Goal: Communication & Community: Ask a question

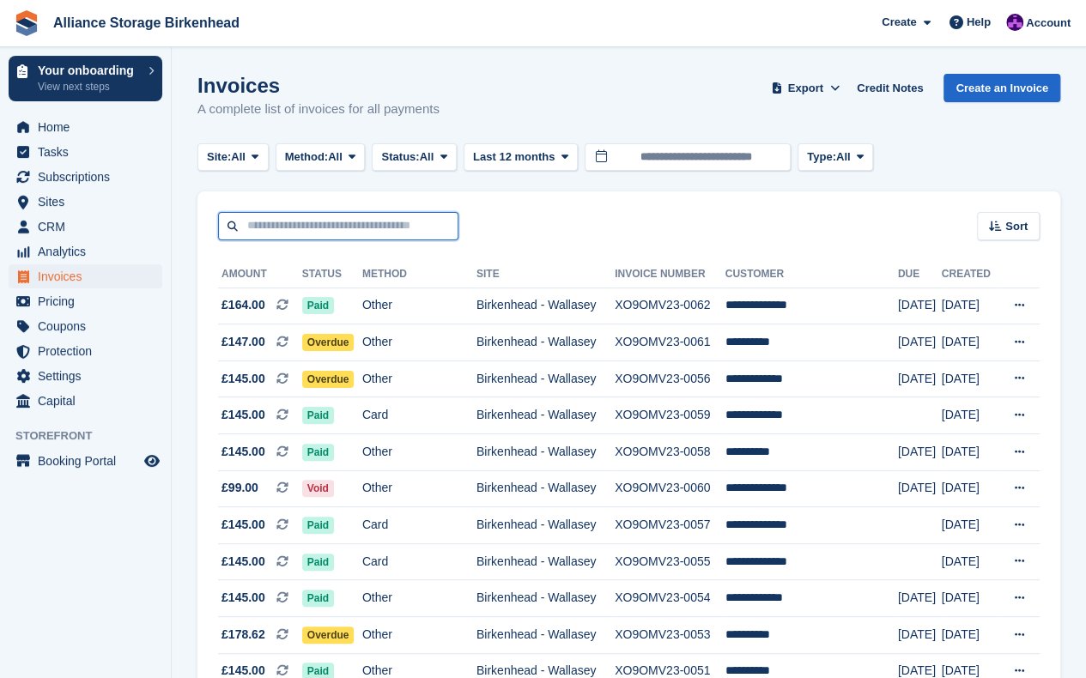
click at [379, 231] on input "text" at bounding box center [338, 226] width 240 height 28
type input "**********"
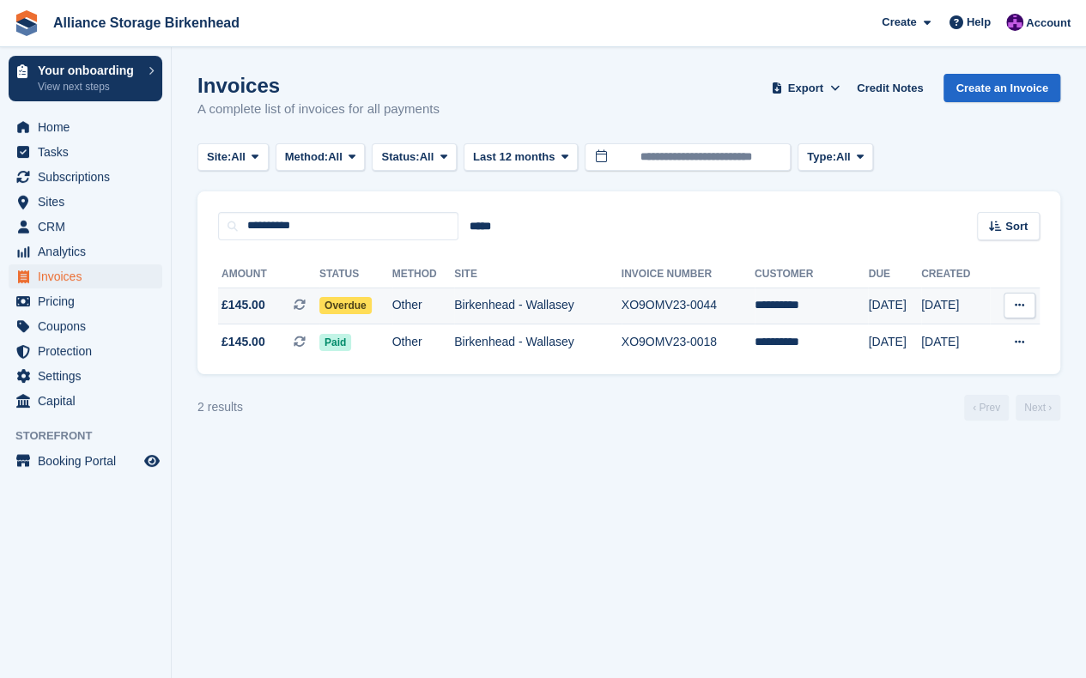
click at [618, 295] on td "Birkenhead - Wallasey" at bounding box center [537, 306] width 167 height 37
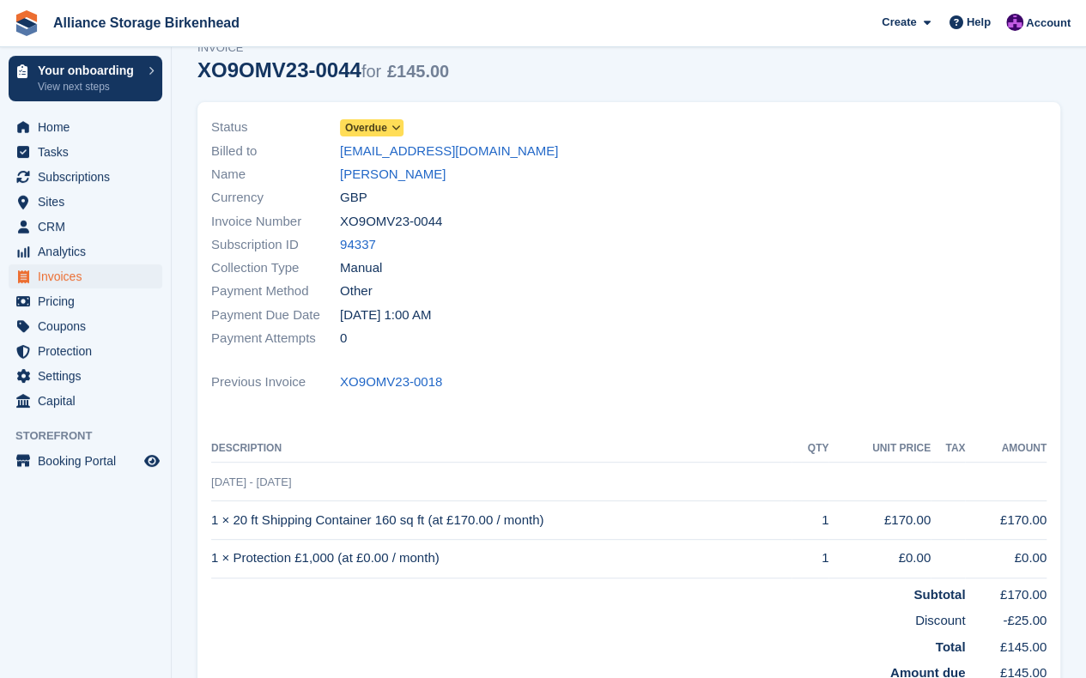
scroll to position [66, 0]
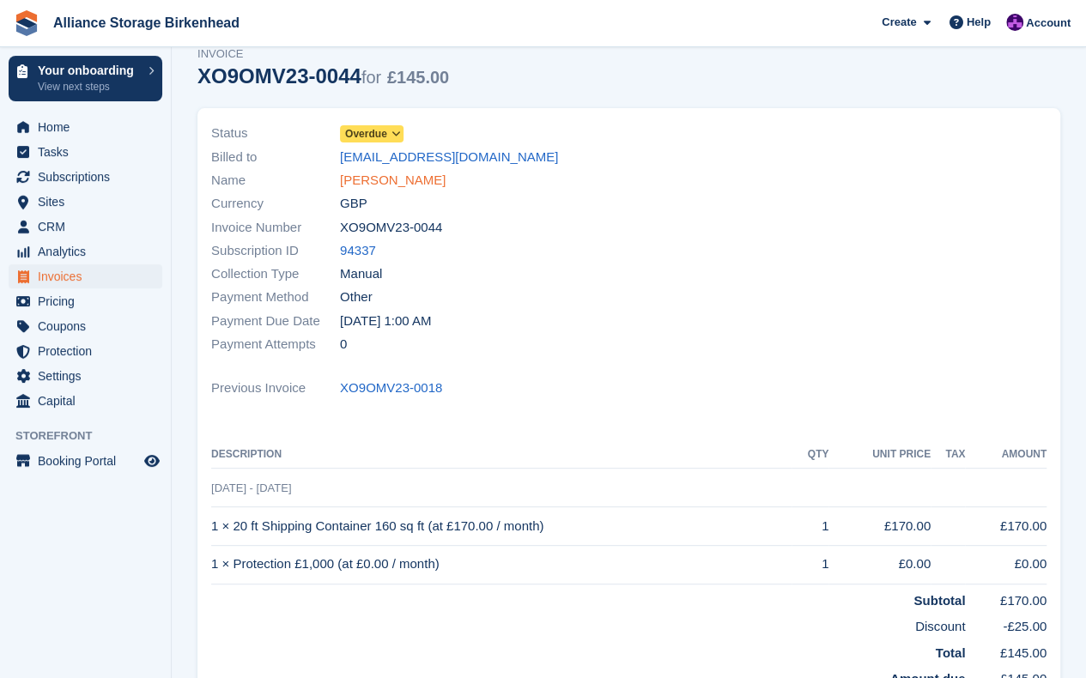
click at [358, 177] on link "Alan Perry" at bounding box center [393, 181] width 106 height 20
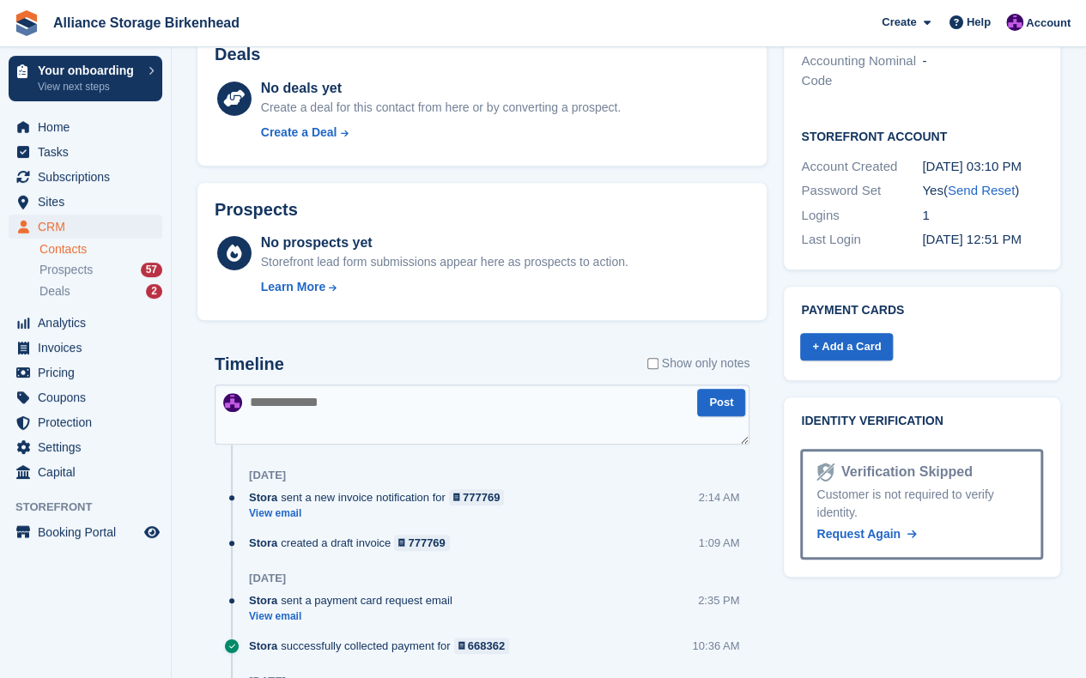
scroll to position [541, 0]
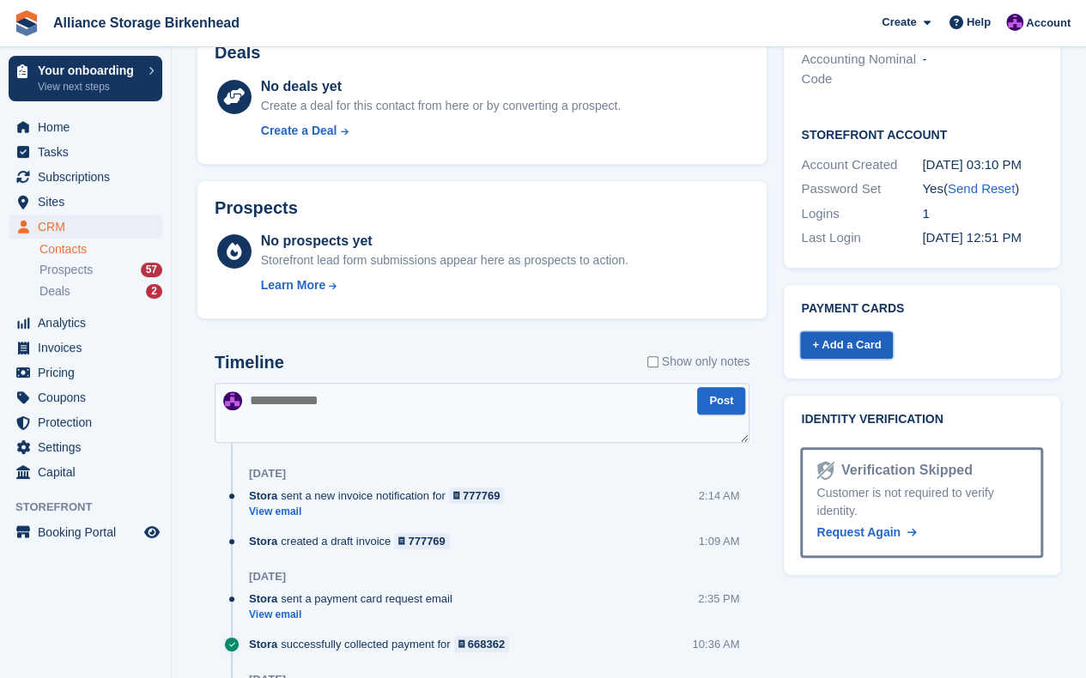
click at [839, 348] on link "+ Add a Card" at bounding box center [846, 345] width 93 height 28
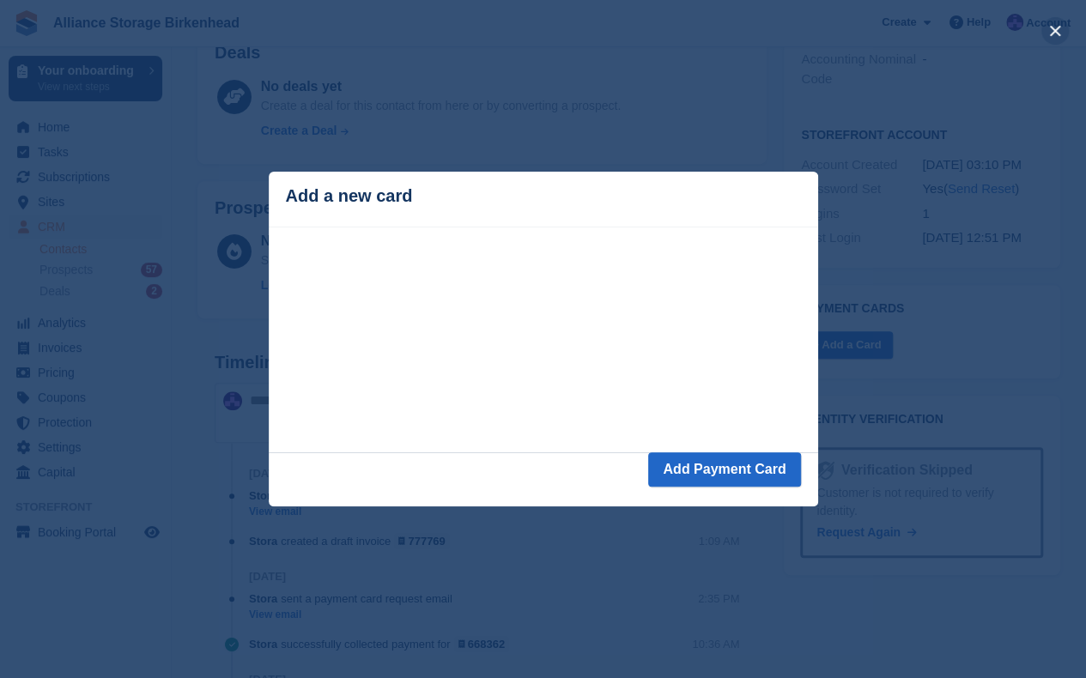
click at [1056, 33] on button "close" at bounding box center [1054, 30] width 27 height 27
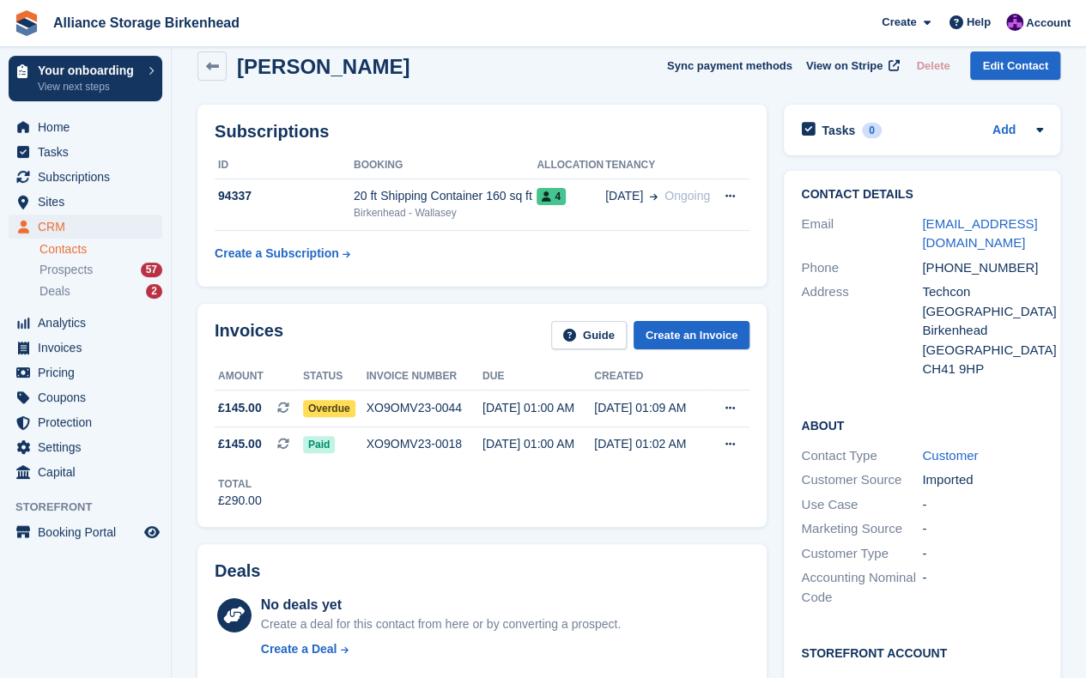
scroll to position [0, 0]
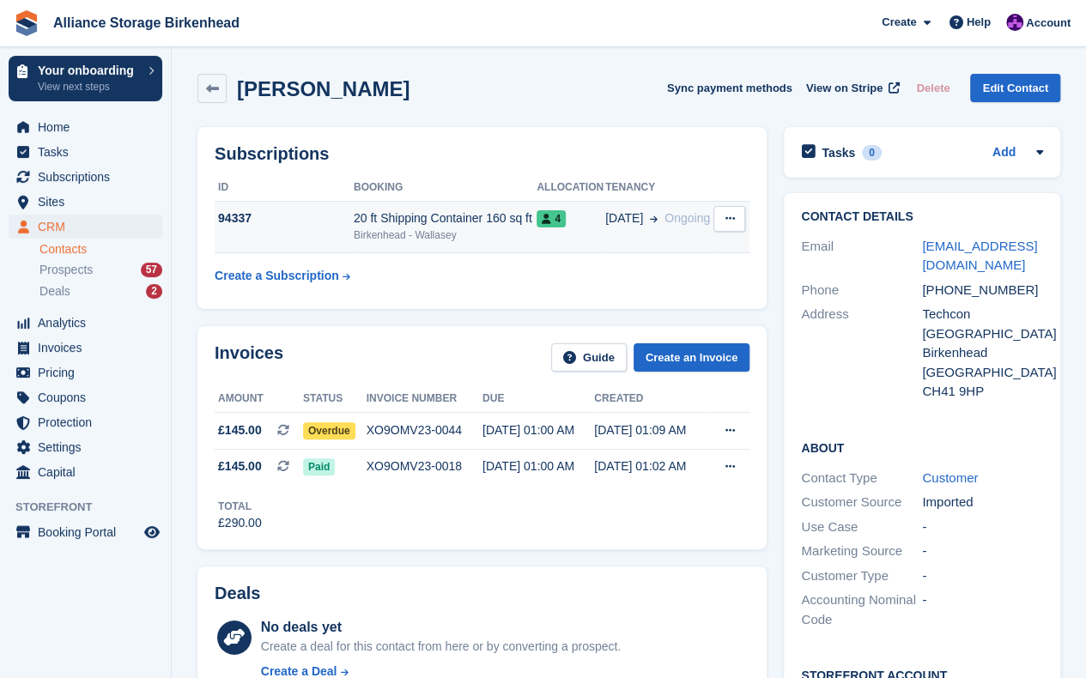
click at [511, 227] on div "Birkenhead - Wallasey" at bounding box center [445, 234] width 183 height 15
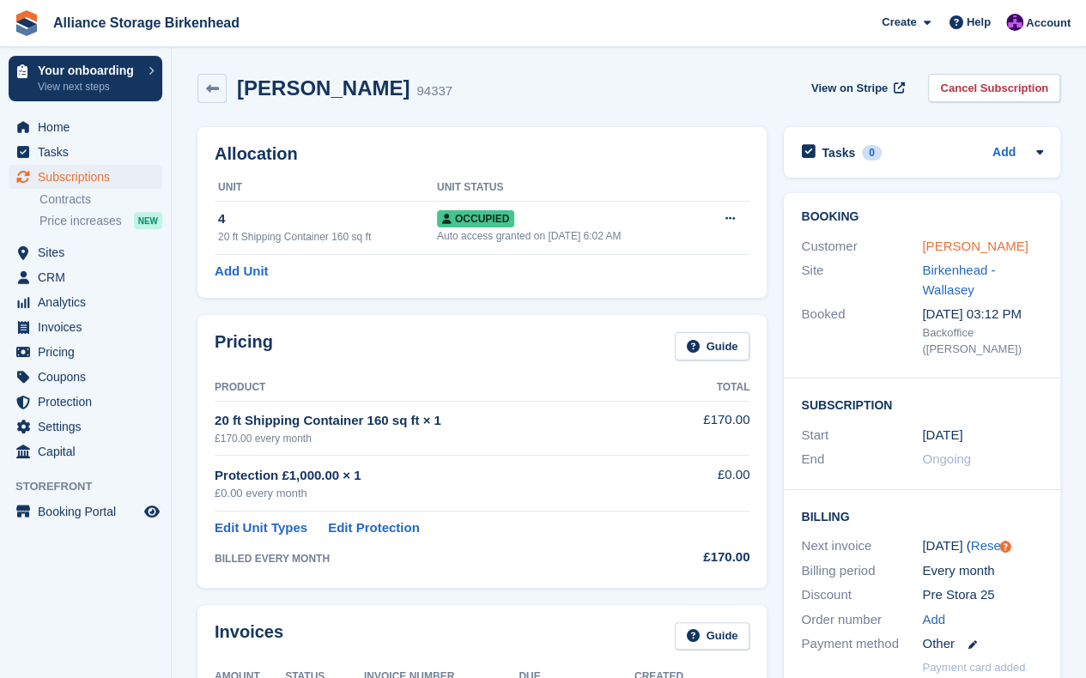
click at [941, 250] on link "Alan Perry" at bounding box center [975, 246] width 106 height 15
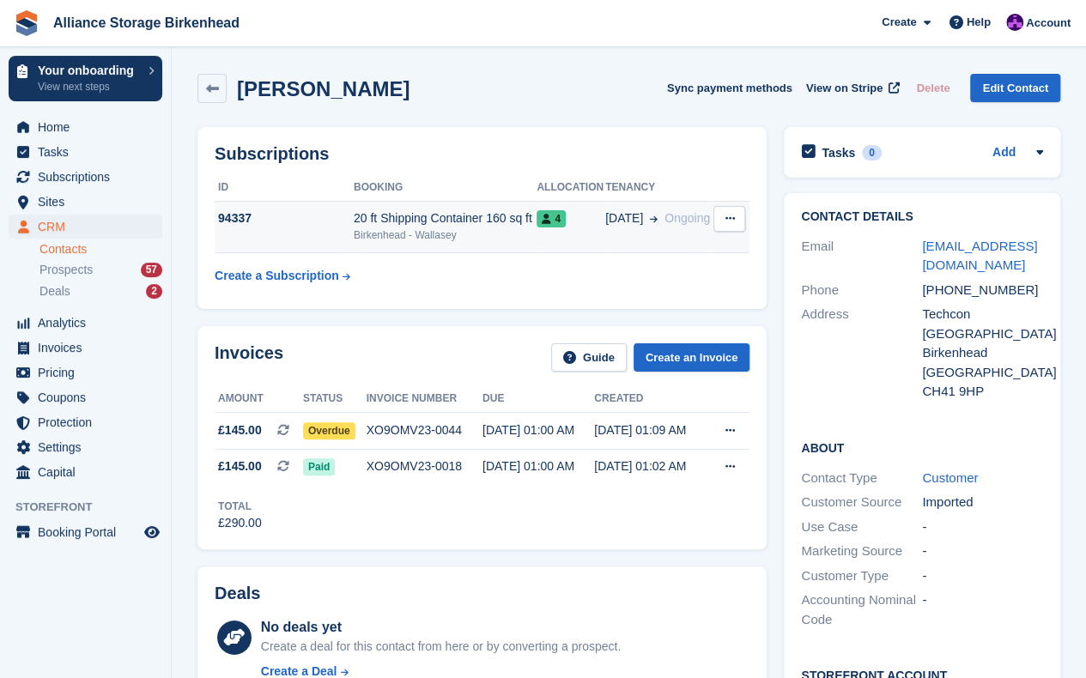
click at [569, 232] on td "4" at bounding box center [570, 227] width 69 height 52
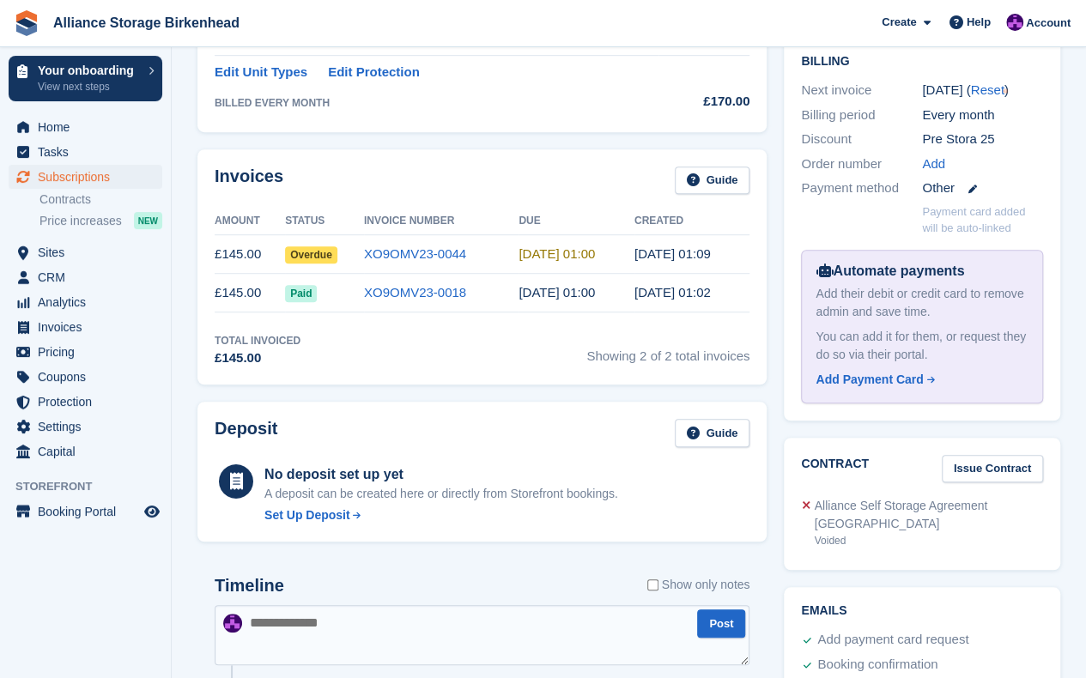
scroll to position [457, 0]
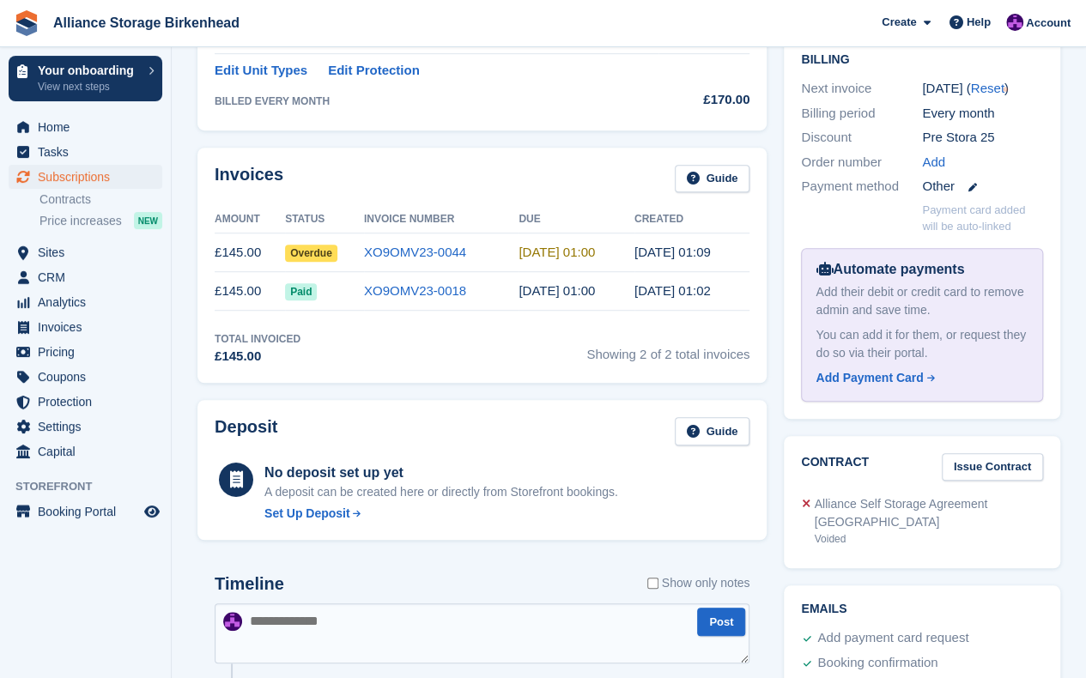
click at [969, 178] on div "Other" at bounding box center [982, 187] width 121 height 20
click at [972, 186] on icon at bounding box center [972, 187] width 9 height 9
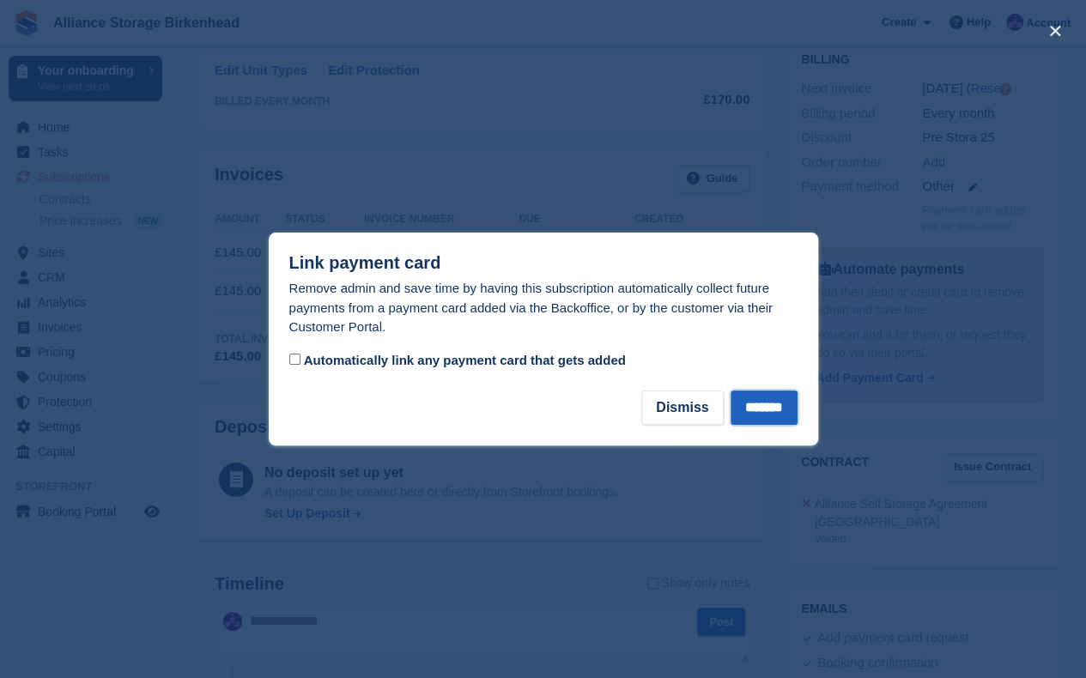
click at [761, 414] on input "*******" at bounding box center [763, 408] width 67 height 34
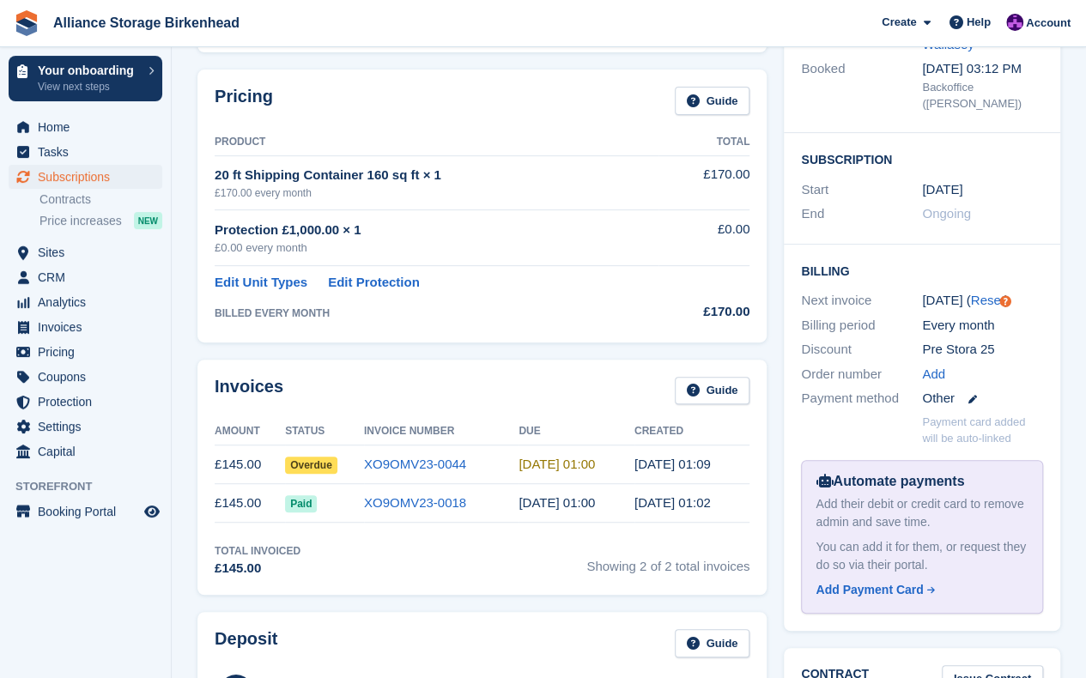
scroll to position [249, 0]
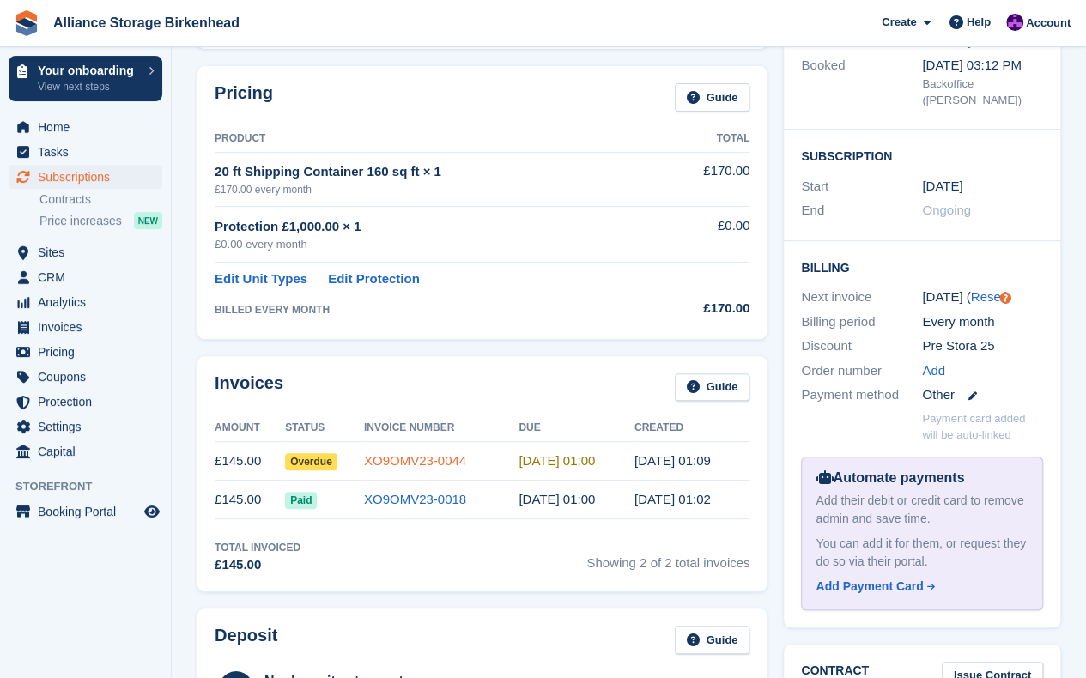
click at [472, 469] on td "XO9OMV23-0044" at bounding box center [441, 461] width 154 height 39
click at [434, 459] on link "XO9OMV23-0044" at bounding box center [415, 460] width 102 height 15
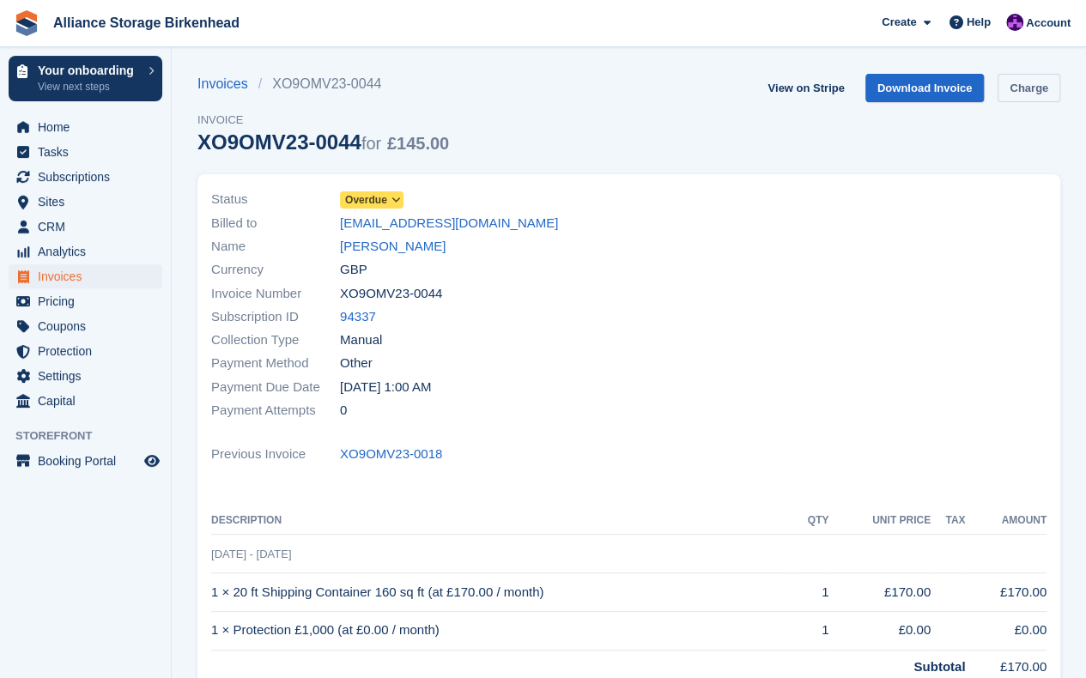
click at [1044, 95] on link "Charge" at bounding box center [1028, 88] width 63 height 28
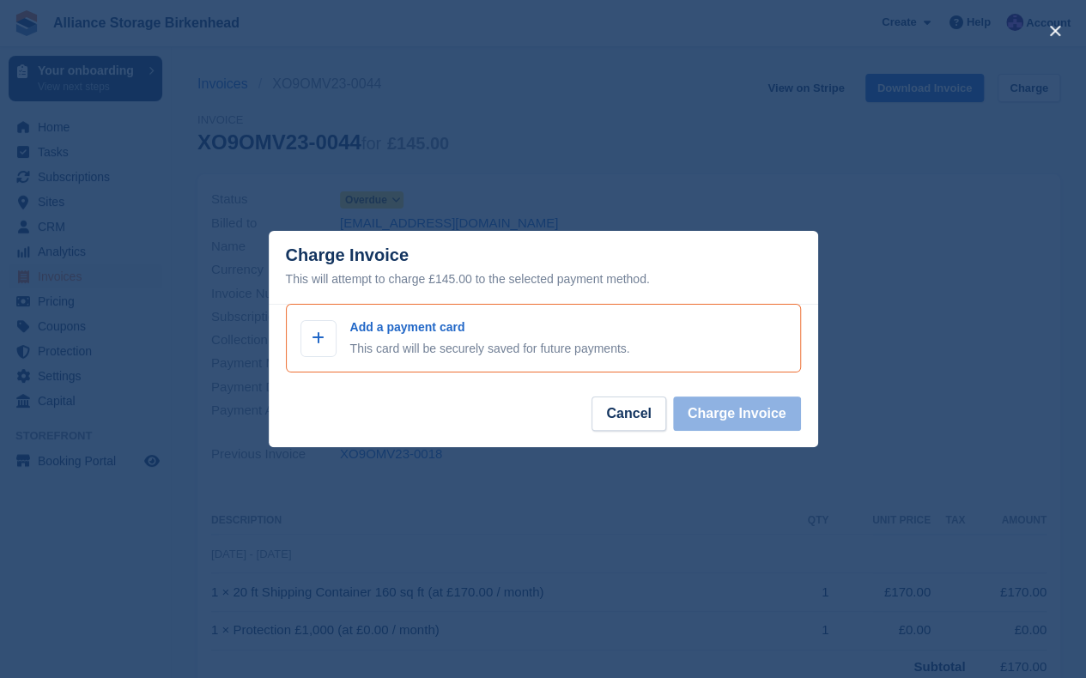
click at [411, 341] on p "This card will be securely saved for future payments." at bounding box center [490, 349] width 280 height 18
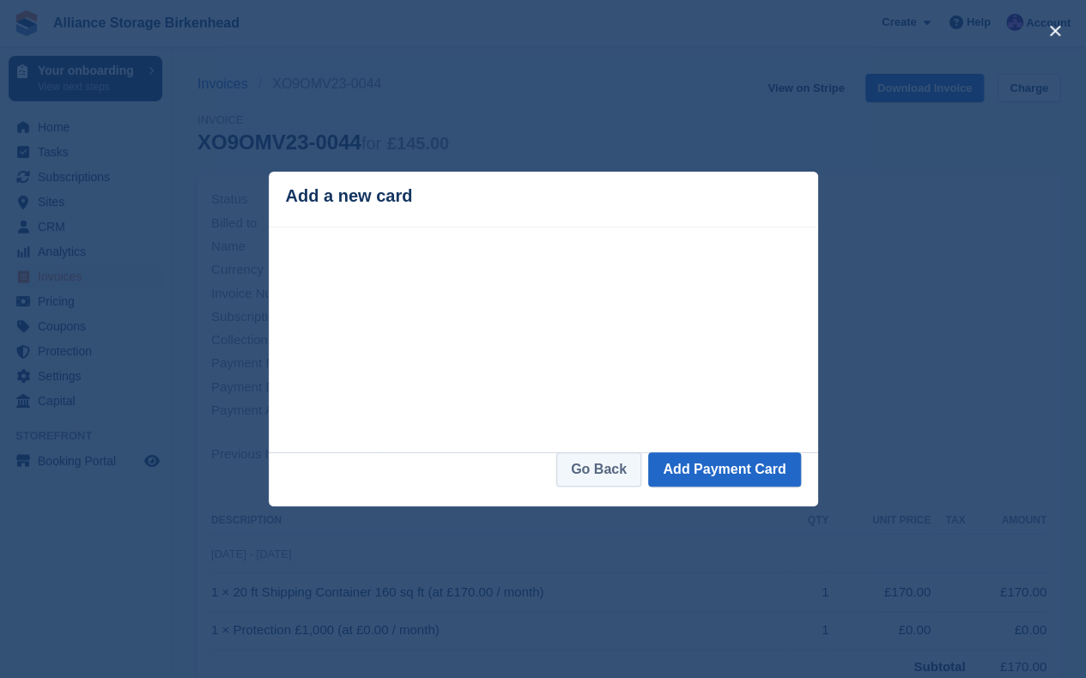
click at [614, 474] on link "Go Back" at bounding box center [598, 469] width 85 height 34
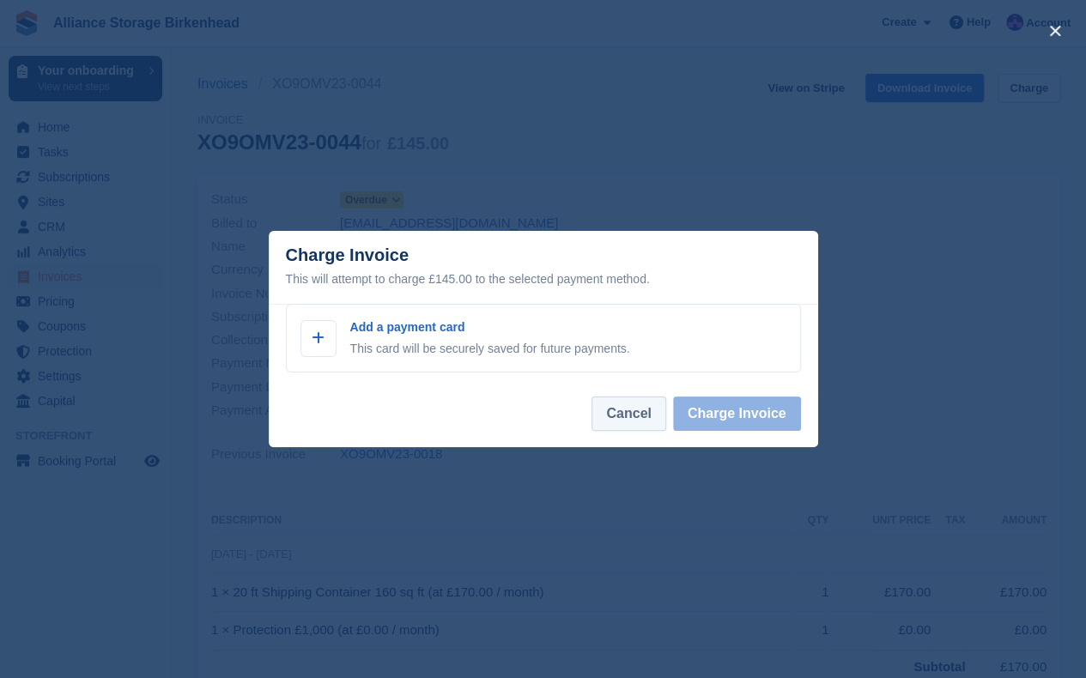
click at [617, 421] on button "Cancel" at bounding box center [628, 414] width 74 height 34
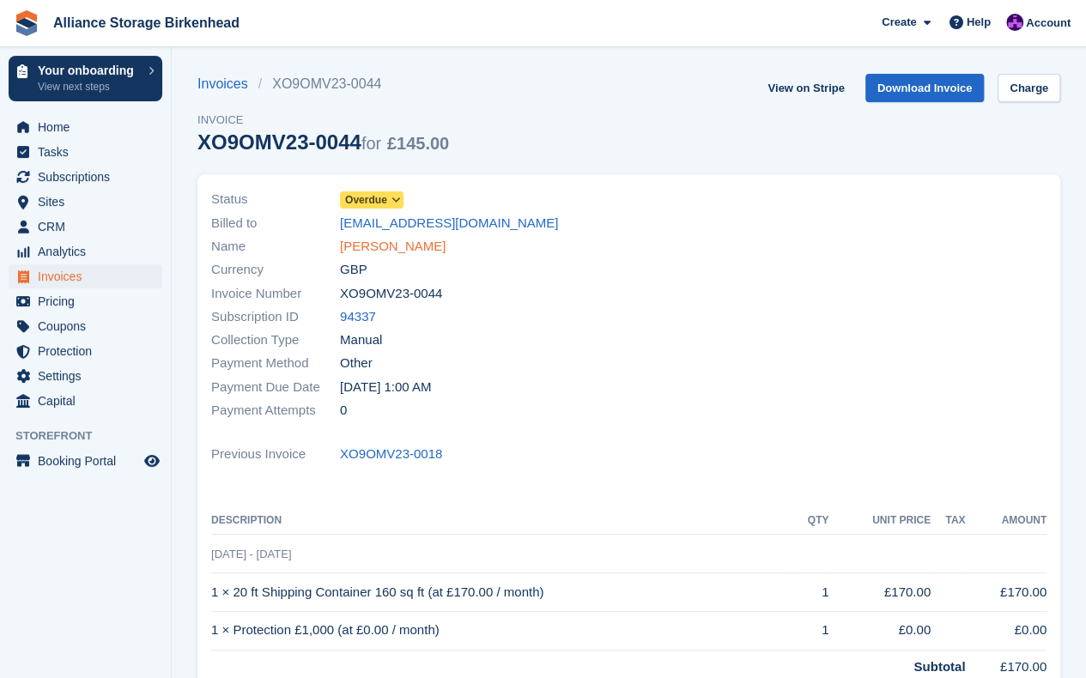
click at [365, 246] on link "[PERSON_NAME]" at bounding box center [393, 247] width 106 height 20
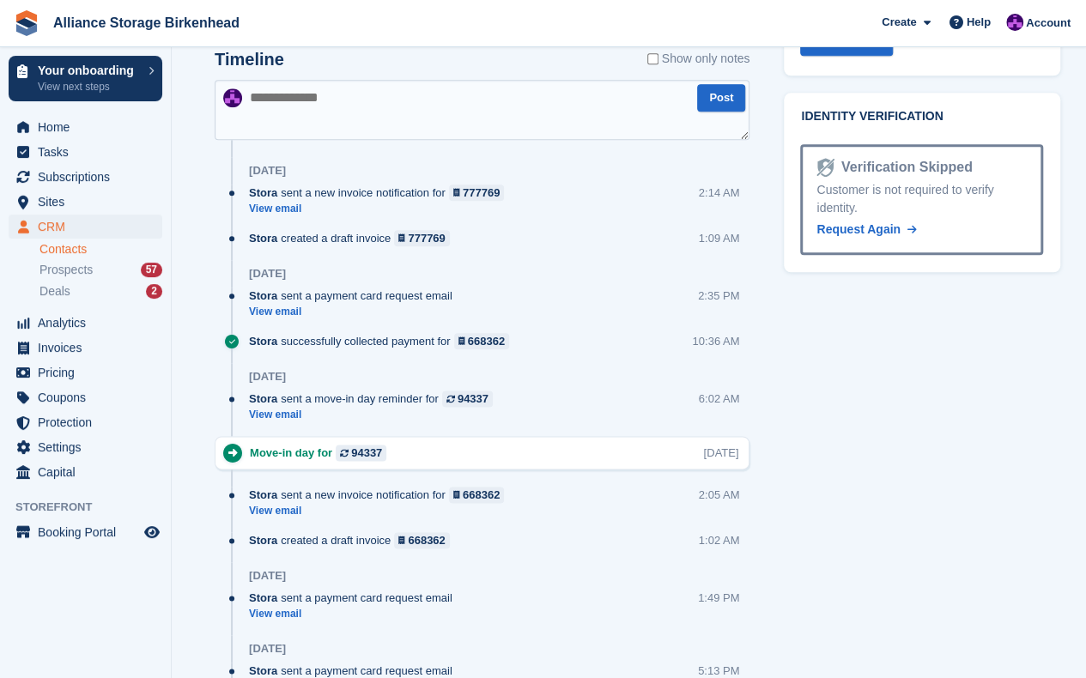
scroll to position [840, 0]
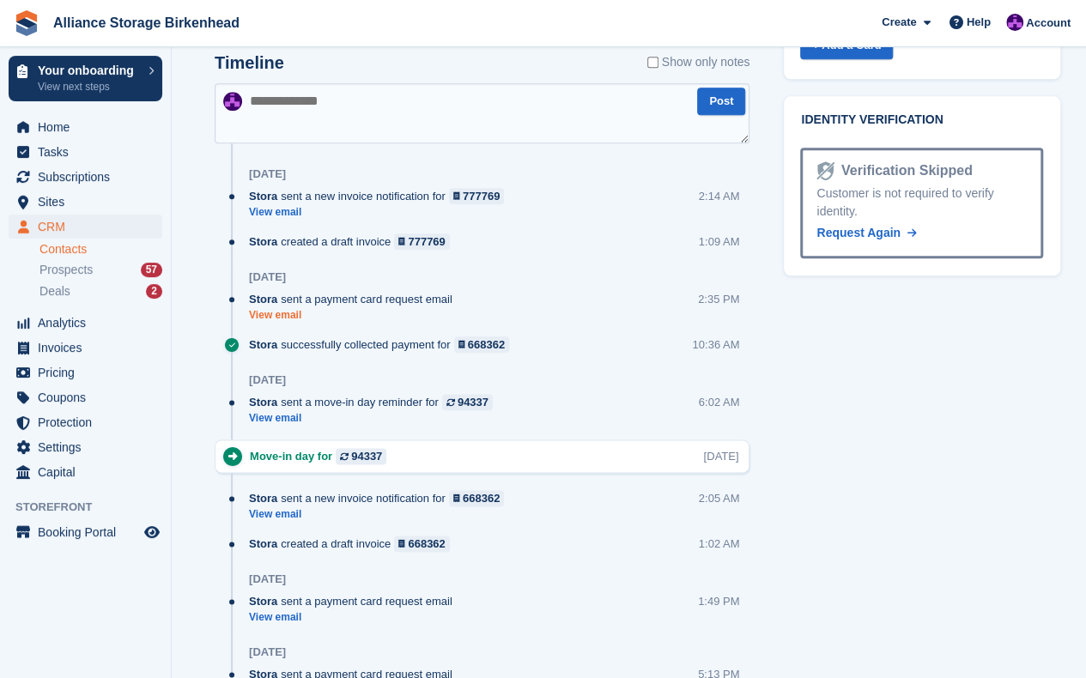
click at [275, 311] on link "View email" at bounding box center [355, 315] width 212 height 15
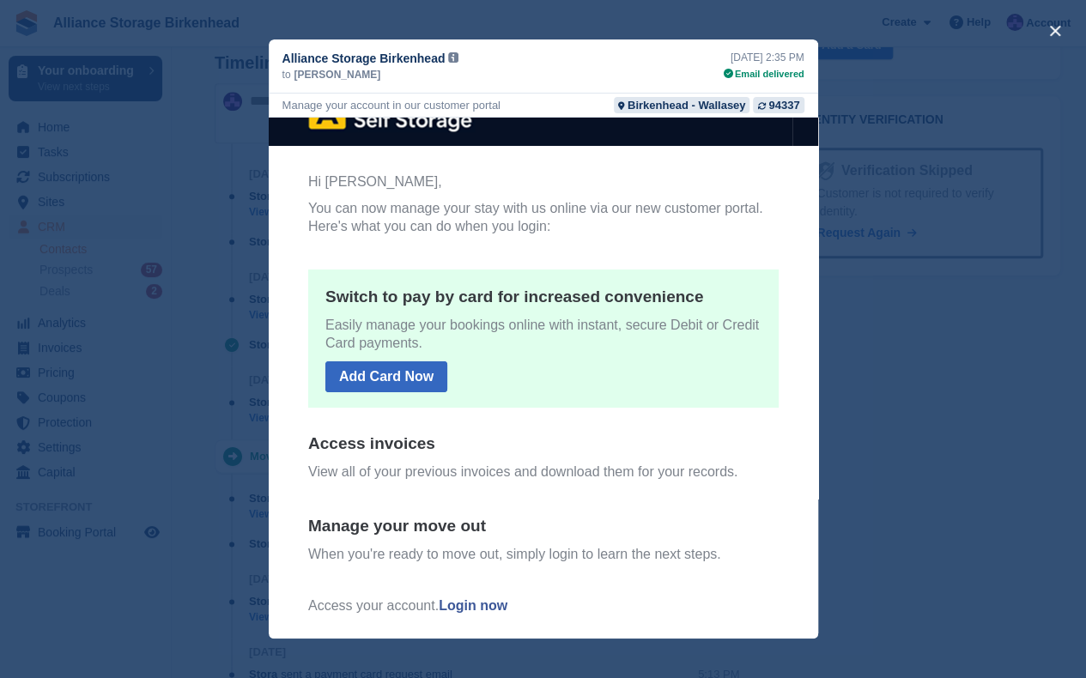
scroll to position [0, 0]
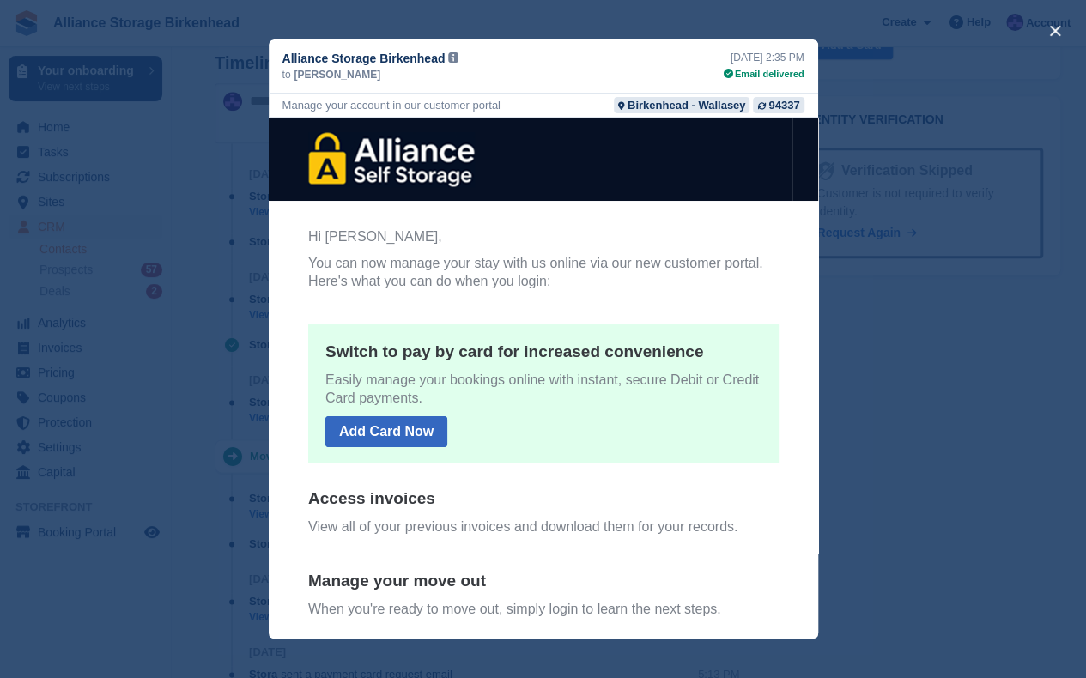
drag, startPoint x: 814, startPoint y: 275, endPoint x: 1145, endPoint y: 407, distance: 355.9
click at [888, 309] on div "close" at bounding box center [543, 339] width 1086 height 678
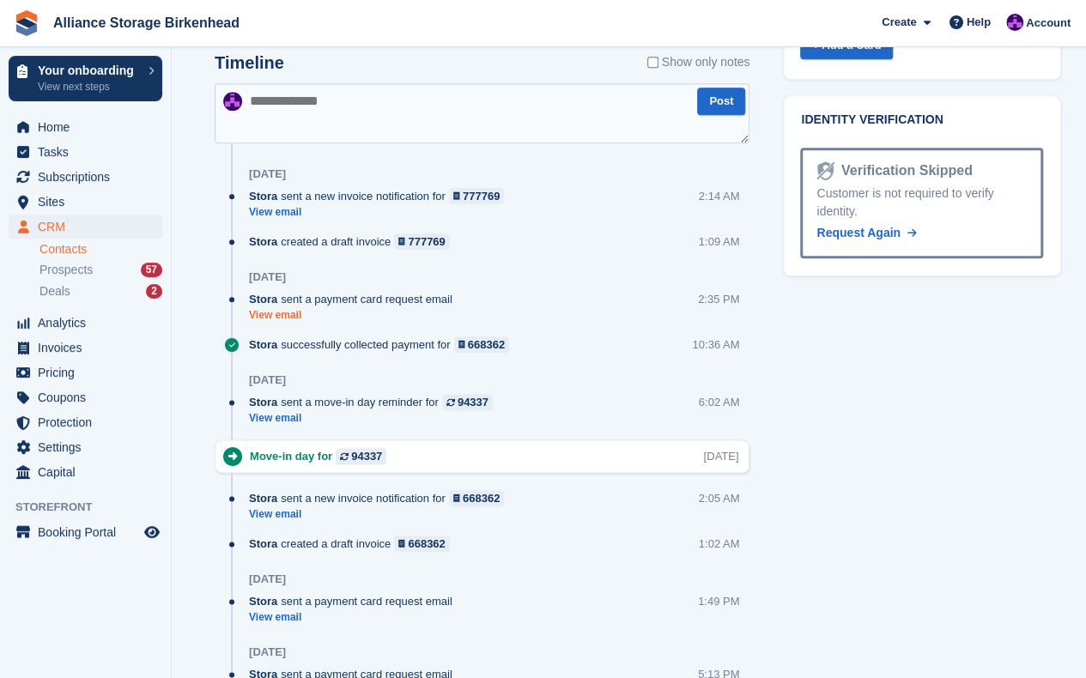
click at [274, 313] on link "View email" at bounding box center [355, 315] width 212 height 15
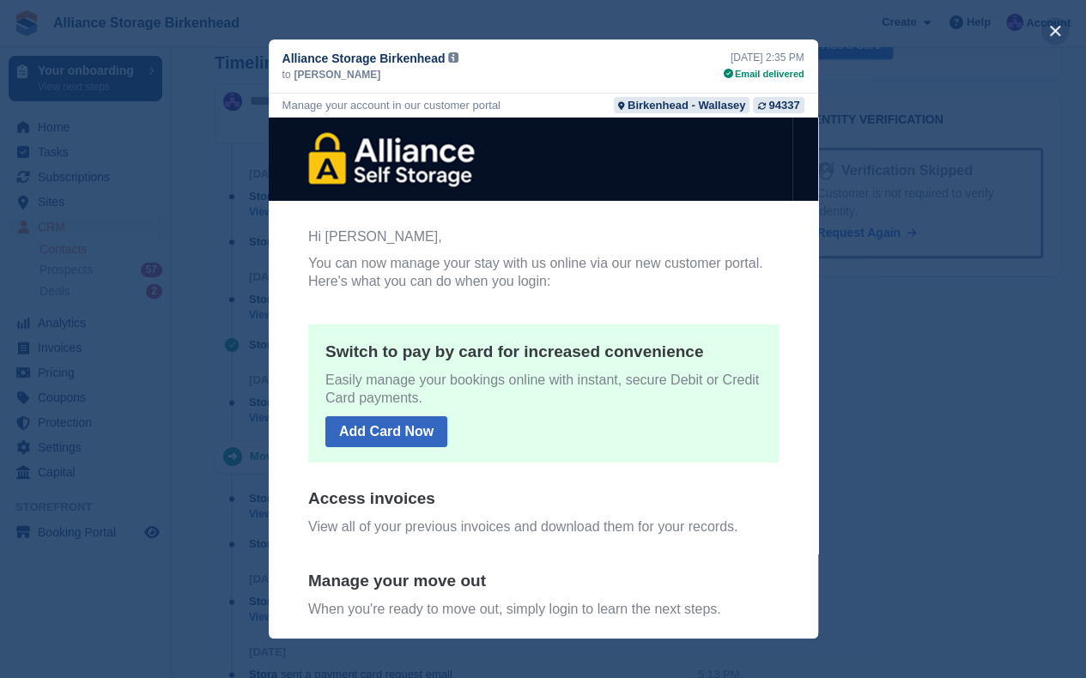
click at [1050, 28] on button "close" at bounding box center [1054, 30] width 27 height 27
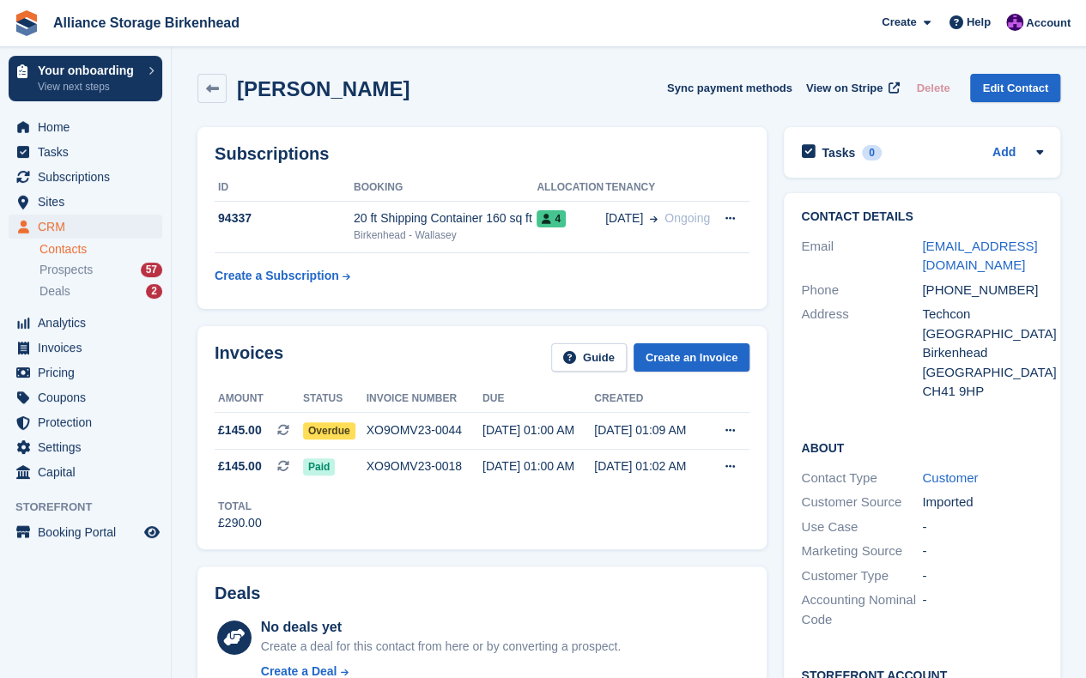
click at [485, 88] on div "Alan Perry Sync payment methods View on Stripe Delete Edit Contact" at bounding box center [628, 88] width 863 height 29
click at [439, 427] on div "XO9OMV23-0044" at bounding box center [424, 430] width 116 height 18
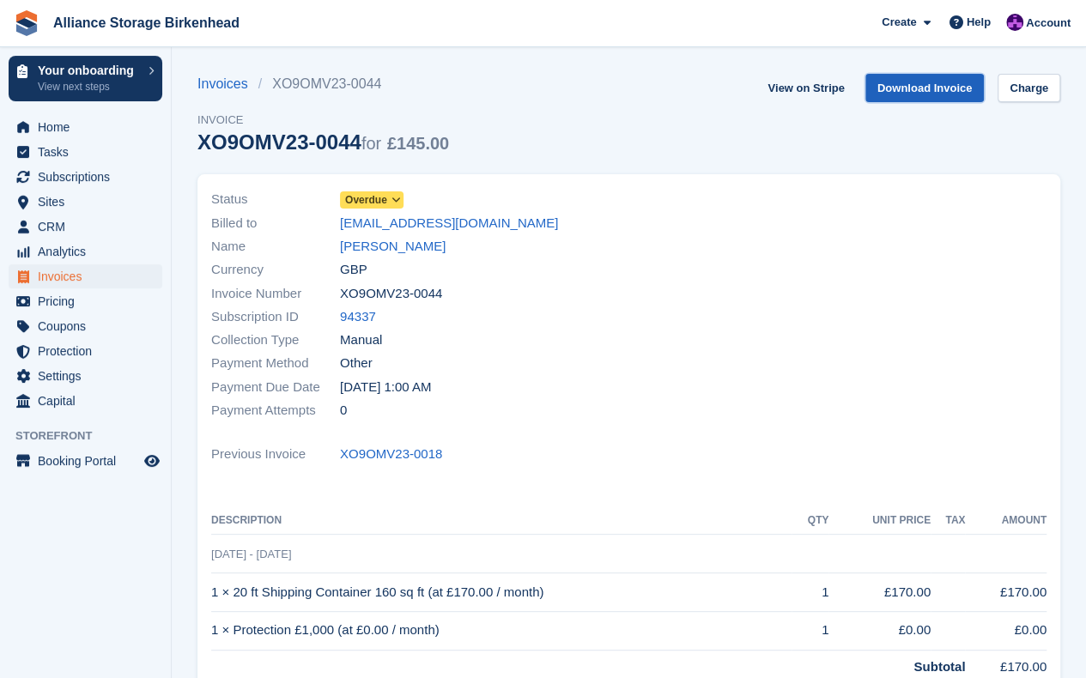
click at [912, 90] on link "Download Invoice" at bounding box center [924, 88] width 119 height 28
click at [403, 226] on link "[EMAIL_ADDRESS][DOMAIN_NAME]" at bounding box center [449, 224] width 218 height 20
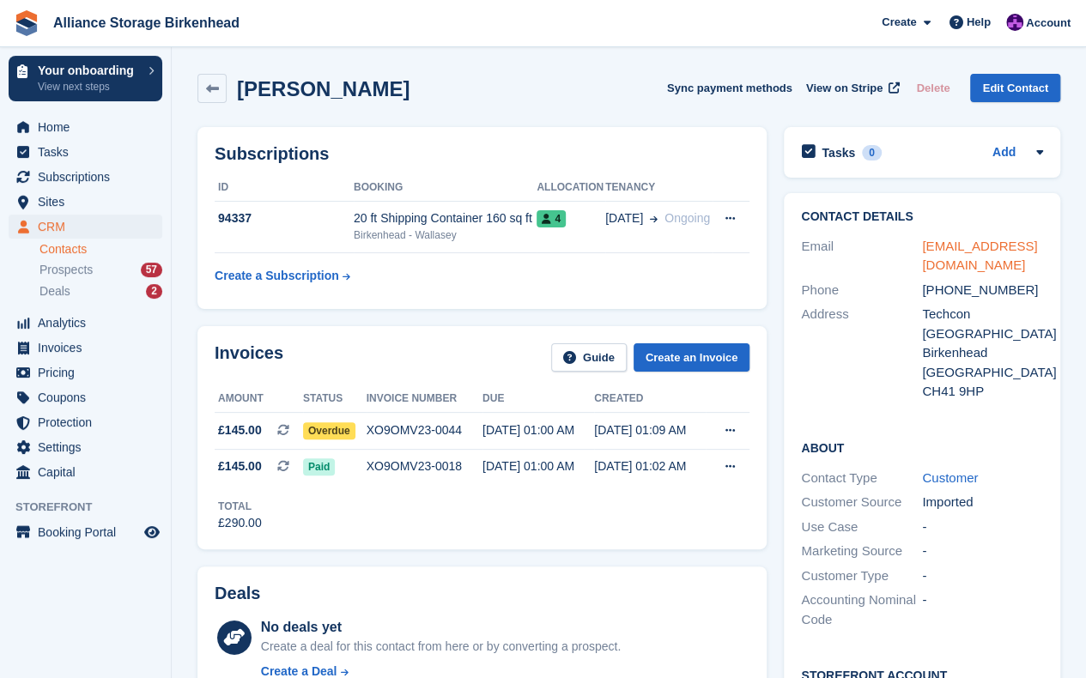
click at [968, 251] on link "[EMAIL_ADDRESS][DOMAIN_NAME]" at bounding box center [979, 256] width 115 height 34
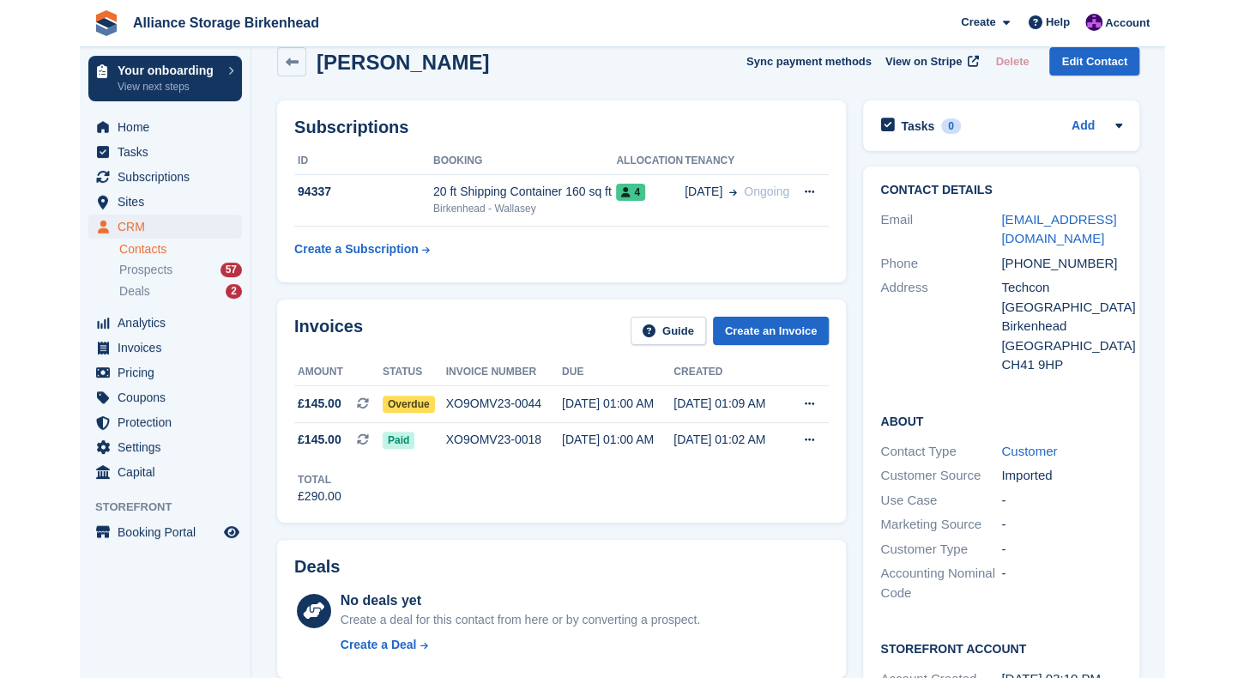
scroll to position [37, 0]
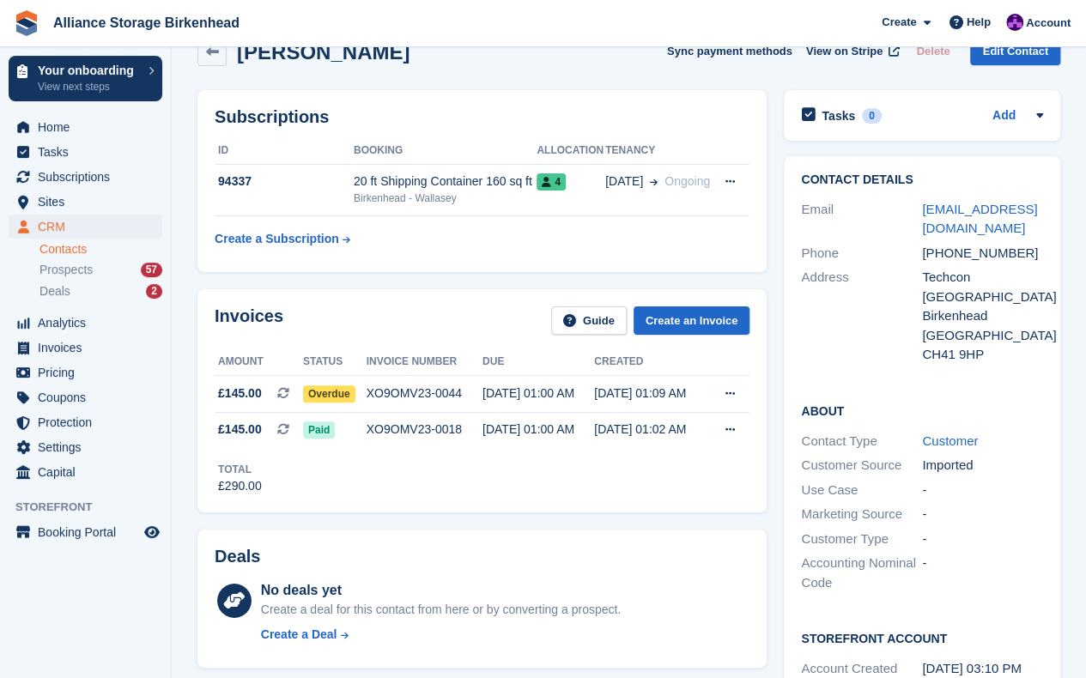
click at [772, 376] on div "Invoices Guide Create an Invoice Amount Status Invoice number Due Created £145.…" at bounding box center [482, 401] width 586 height 240
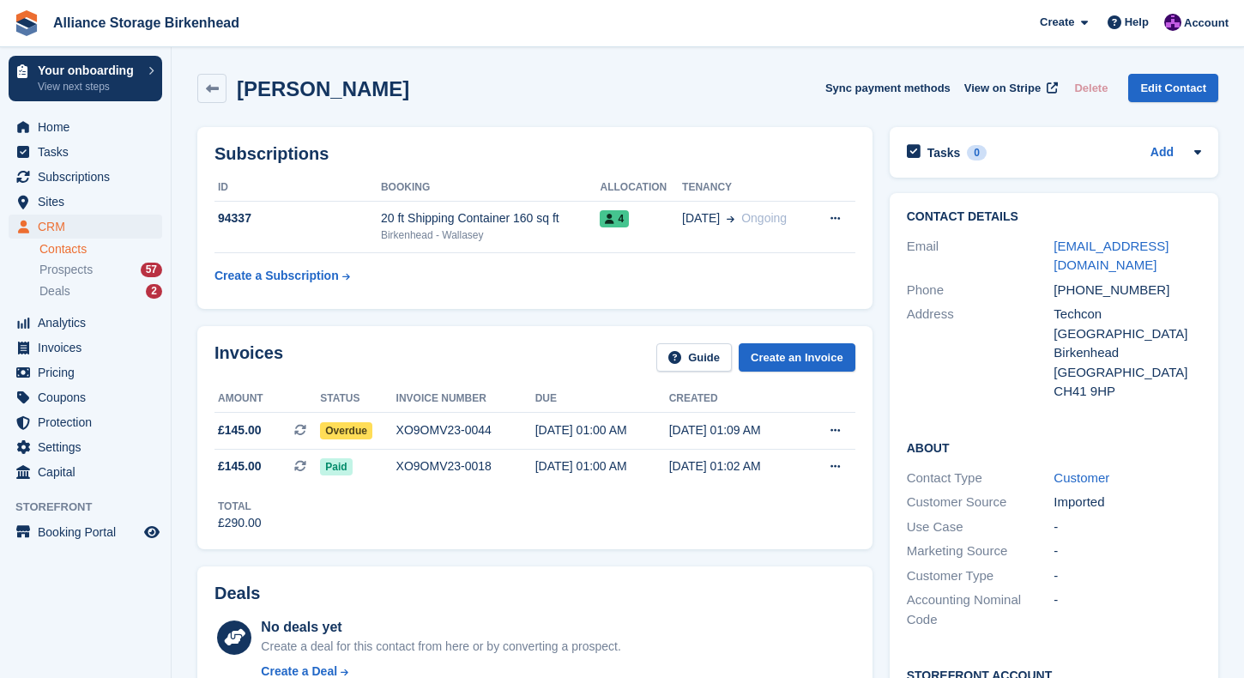
scroll to position [0, 0]
click at [992, 92] on span "View on Stripe" at bounding box center [1003, 88] width 76 height 17
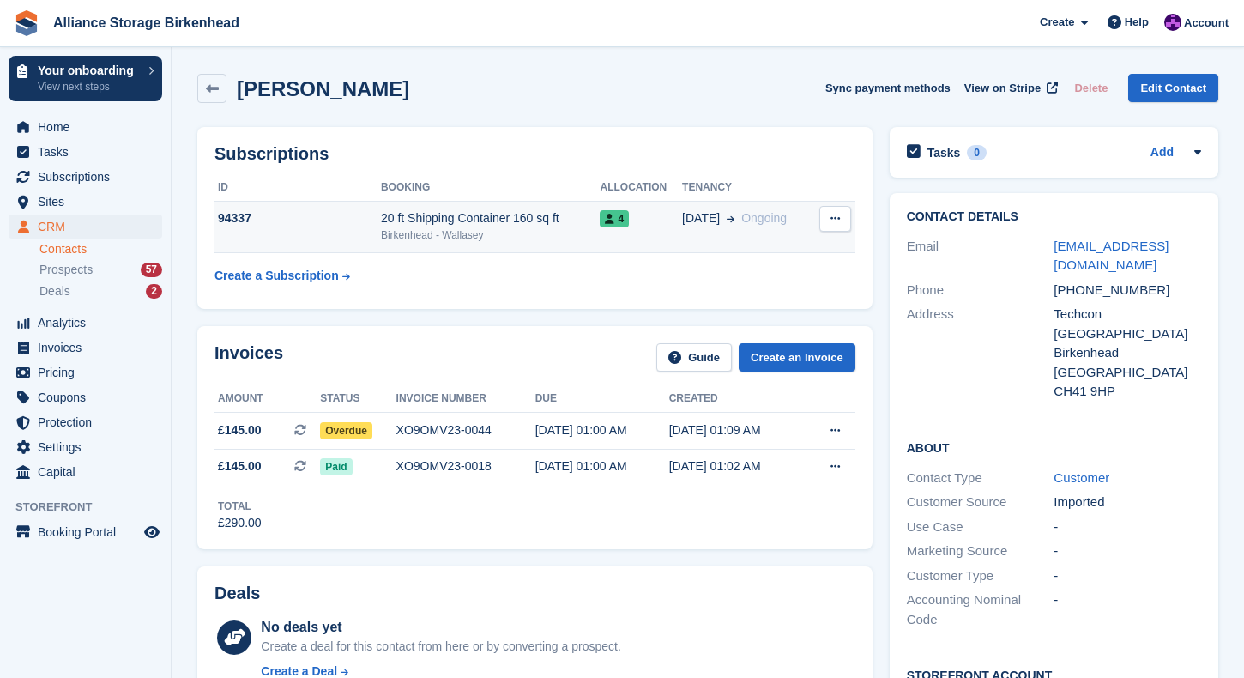
click at [621, 242] on td "4" at bounding box center [641, 227] width 82 height 52
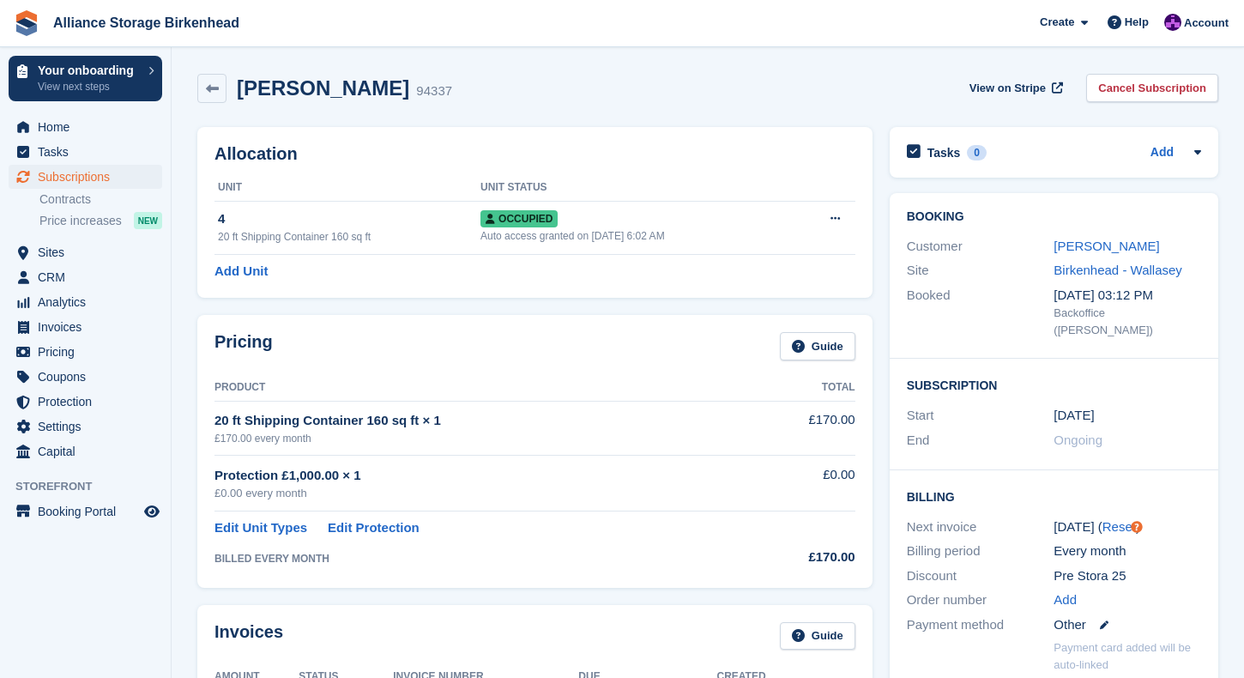
click at [1244, 47] on html "Alliance Storage Birkenhead Create Subscription Invoice Contact Deal Discount P…" at bounding box center [622, 339] width 1244 height 678
click at [215, 95] on link at bounding box center [211, 88] width 29 height 29
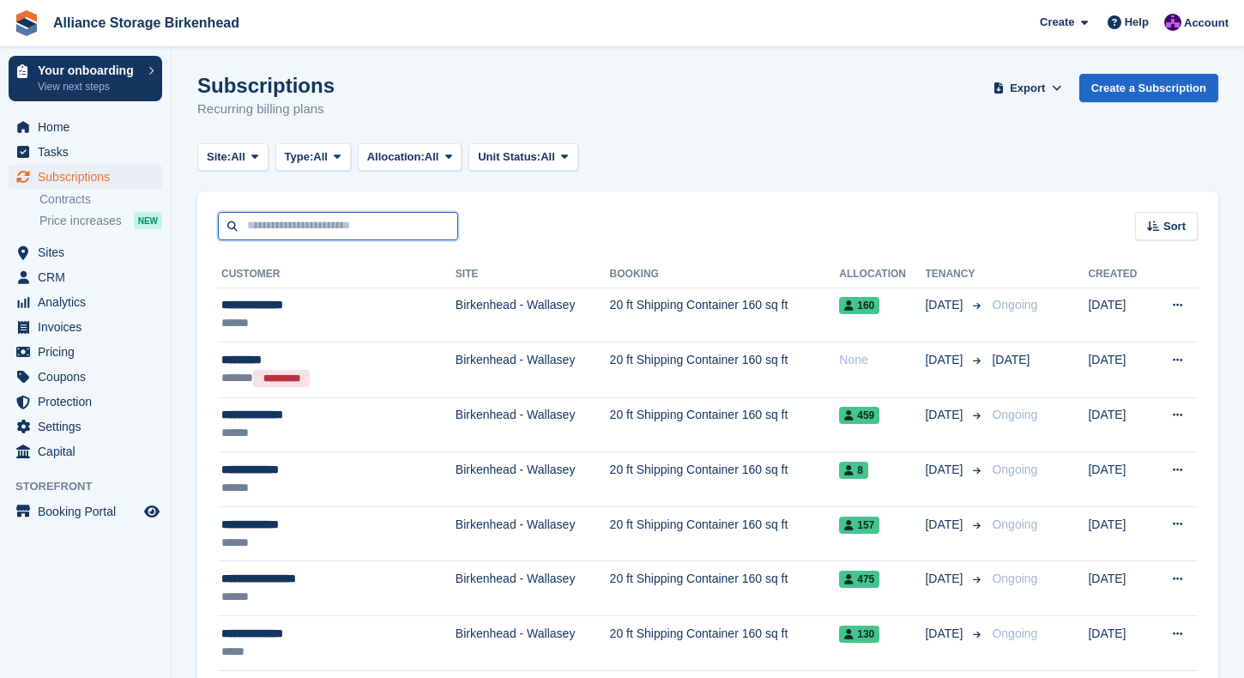
click at [253, 226] on input "text" at bounding box center [338, 226] width 240 height 28
type input "**********"
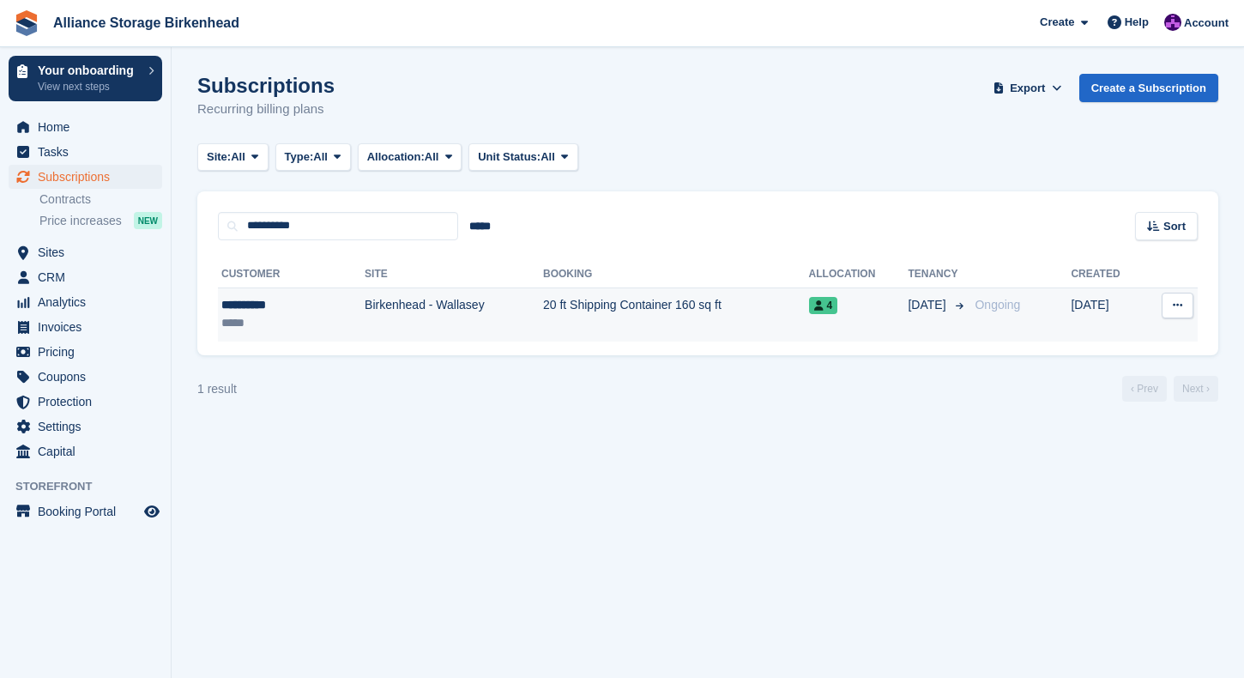
click at [578, 300] on td "20 ft Shipping Container 160 sq ft" at bounding box center [676, 315] width 266 height 54
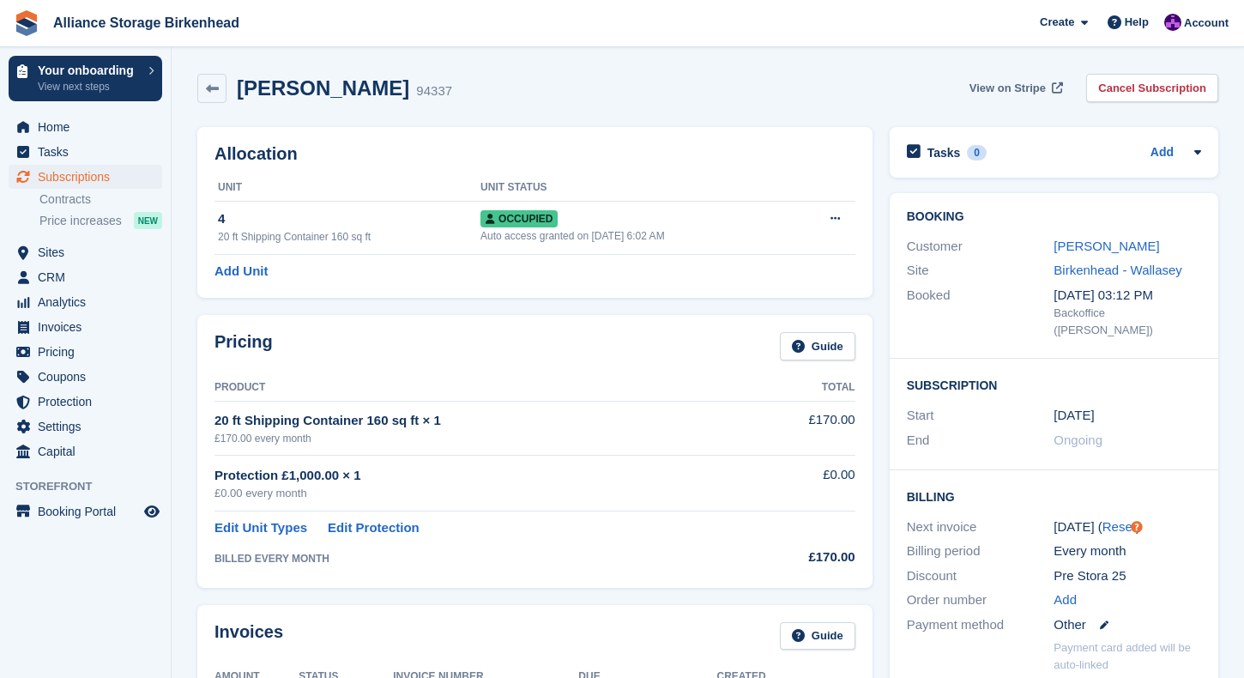
click at [1037, 83] on span "View on Stripe" at bounding box center [1008, 88] width 76 height 17
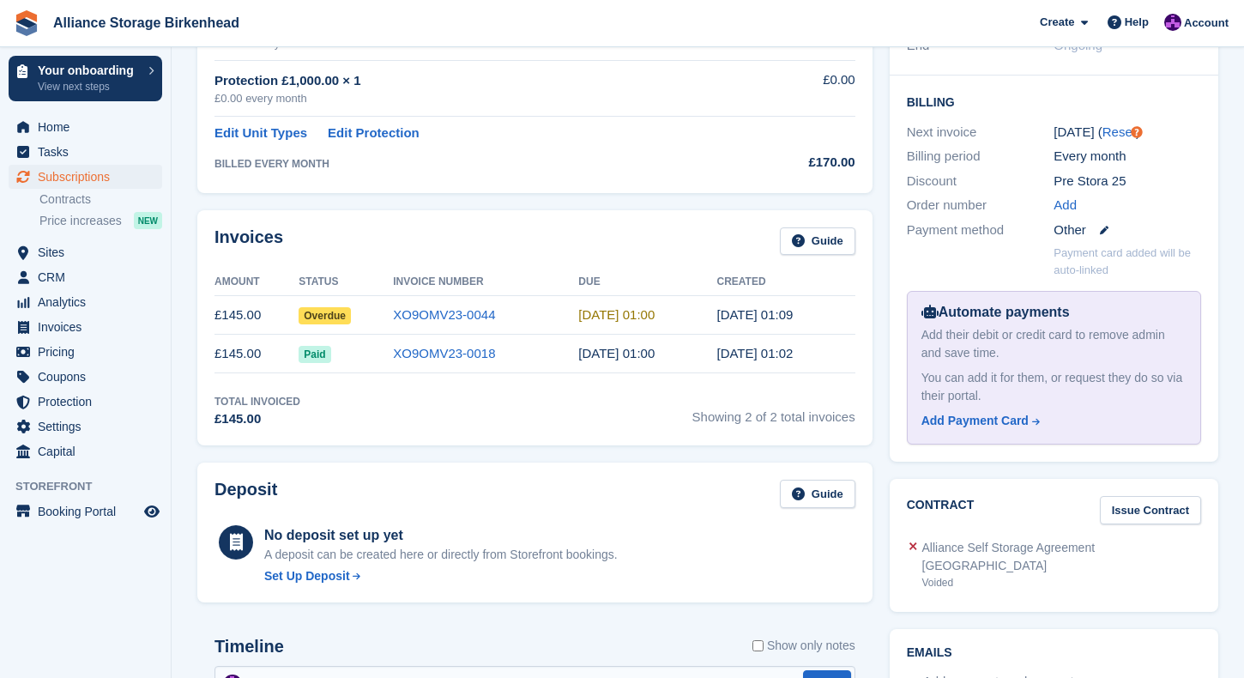
scroll to position [397, 0]
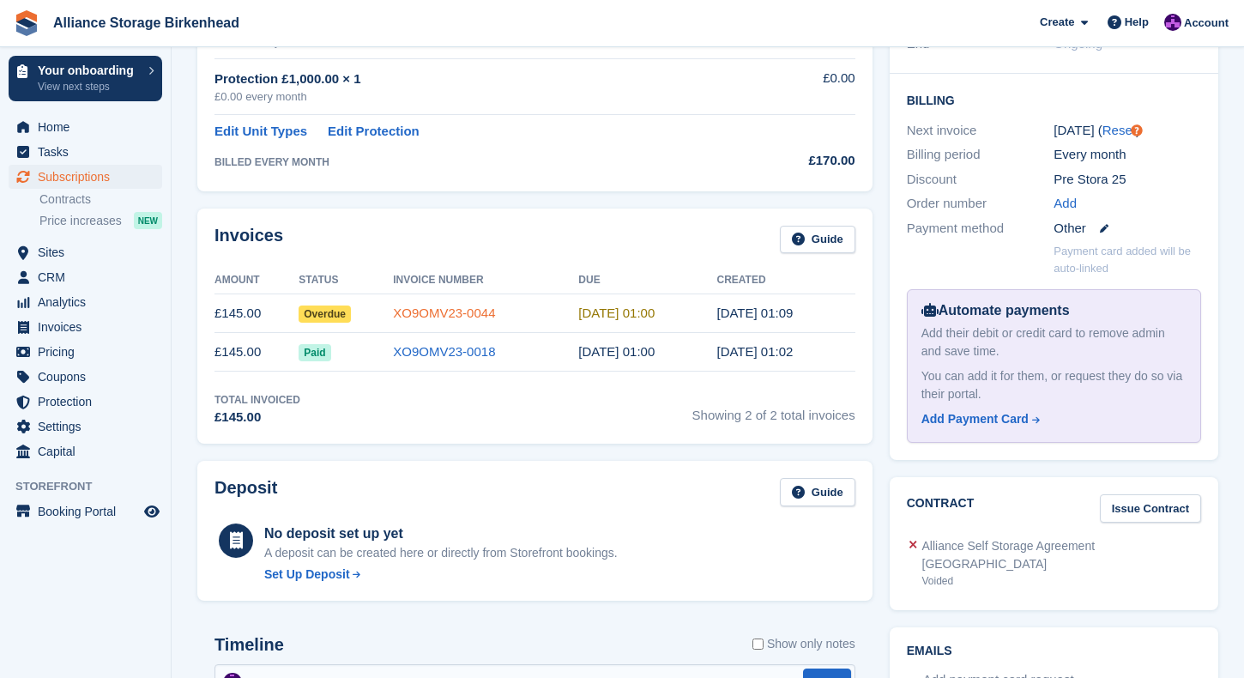
click at [476, 306] on link "XO9OMV23-0044" at bounding box center [444, 313] width 102 height 15
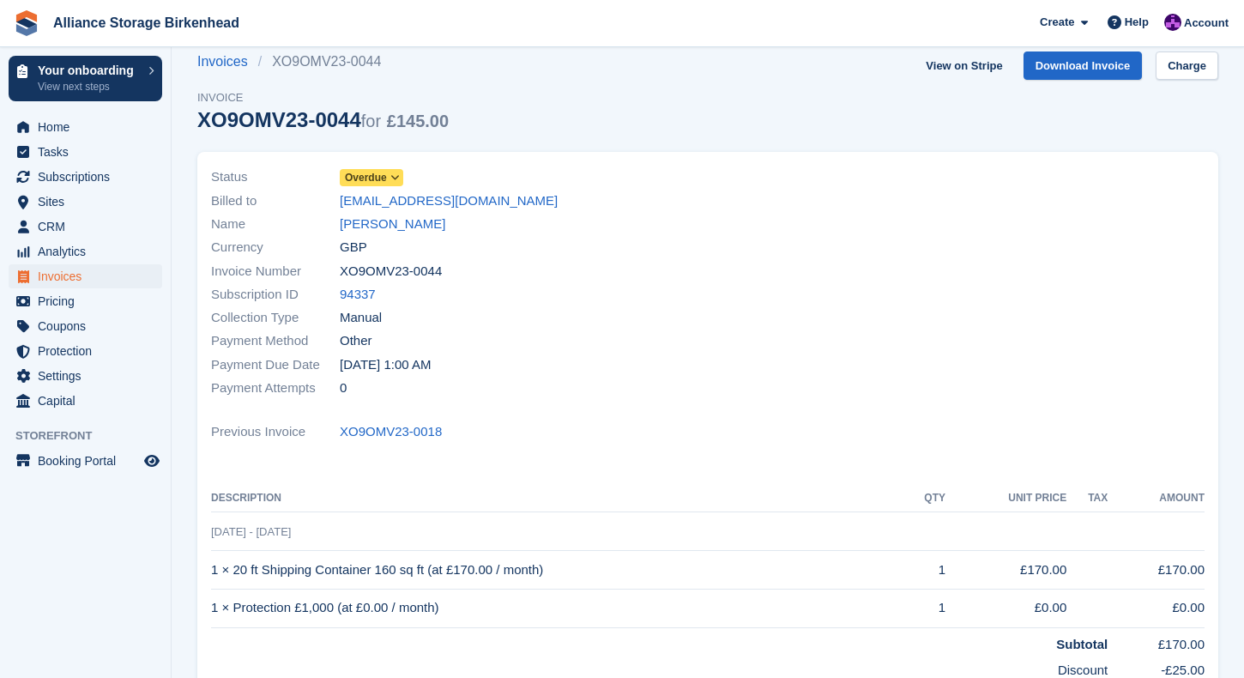
scroll to position [26, 0]
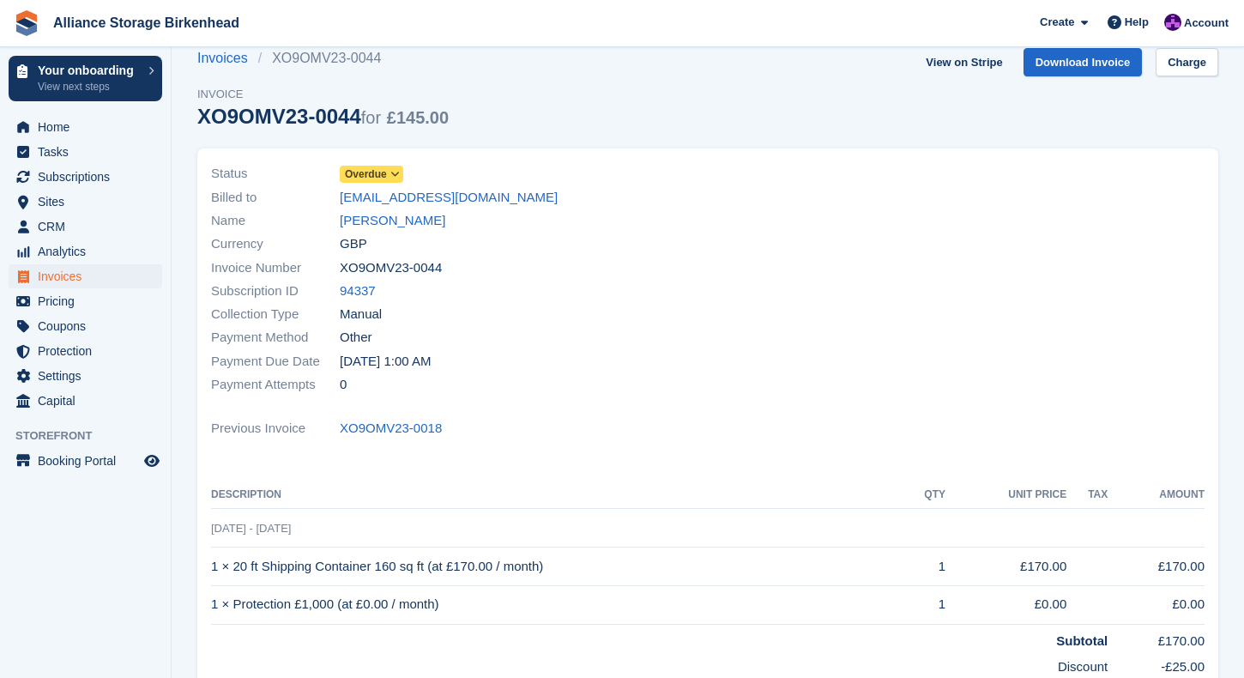
click at [384, 169] on span "Overdue" at bounding box center [366, 174] width 42 height 15
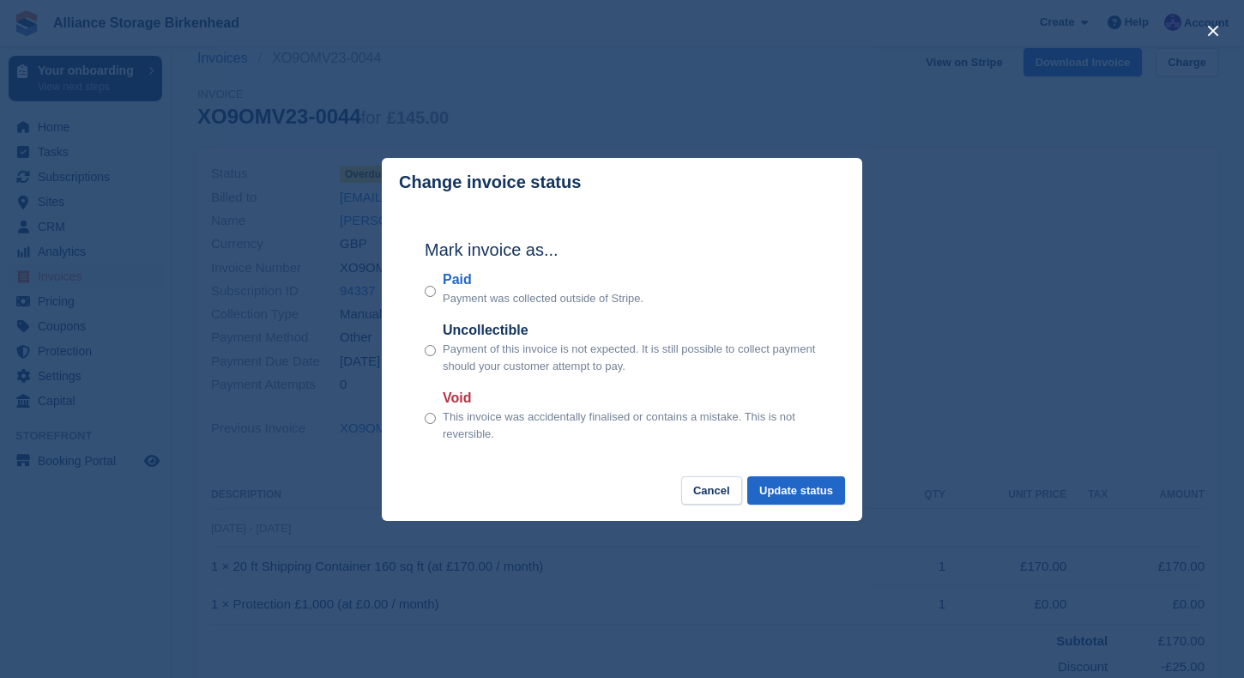
click at [1055, 305] on div "close" at bounding box center [622, 339] width 1244 height 678
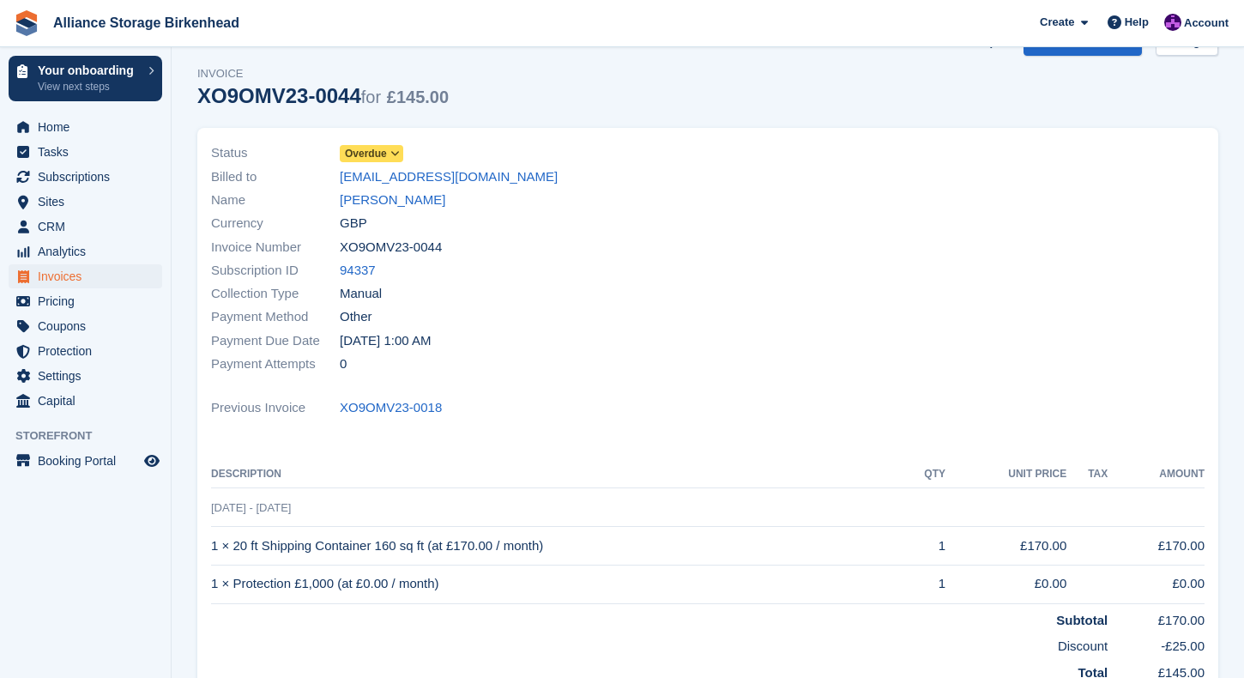
scroll to position [0, 0]
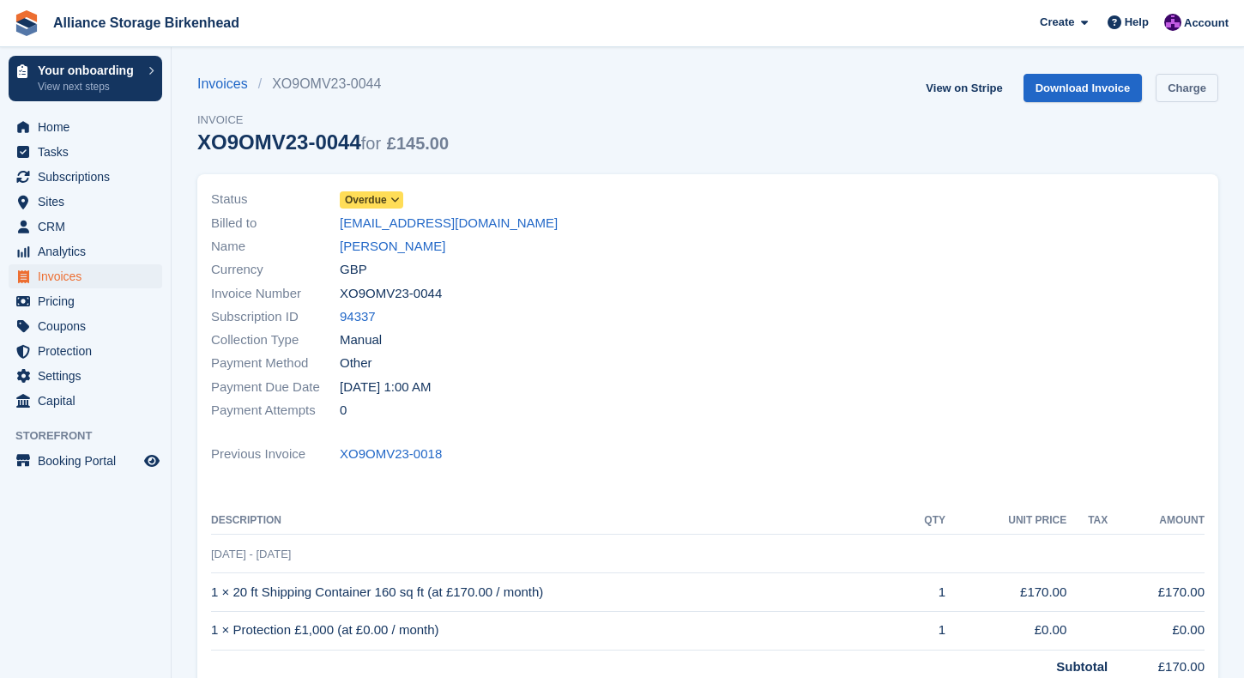
click at [1190, 86] on link "Charge" at bounding box center [1187, 88] width 63 height 28
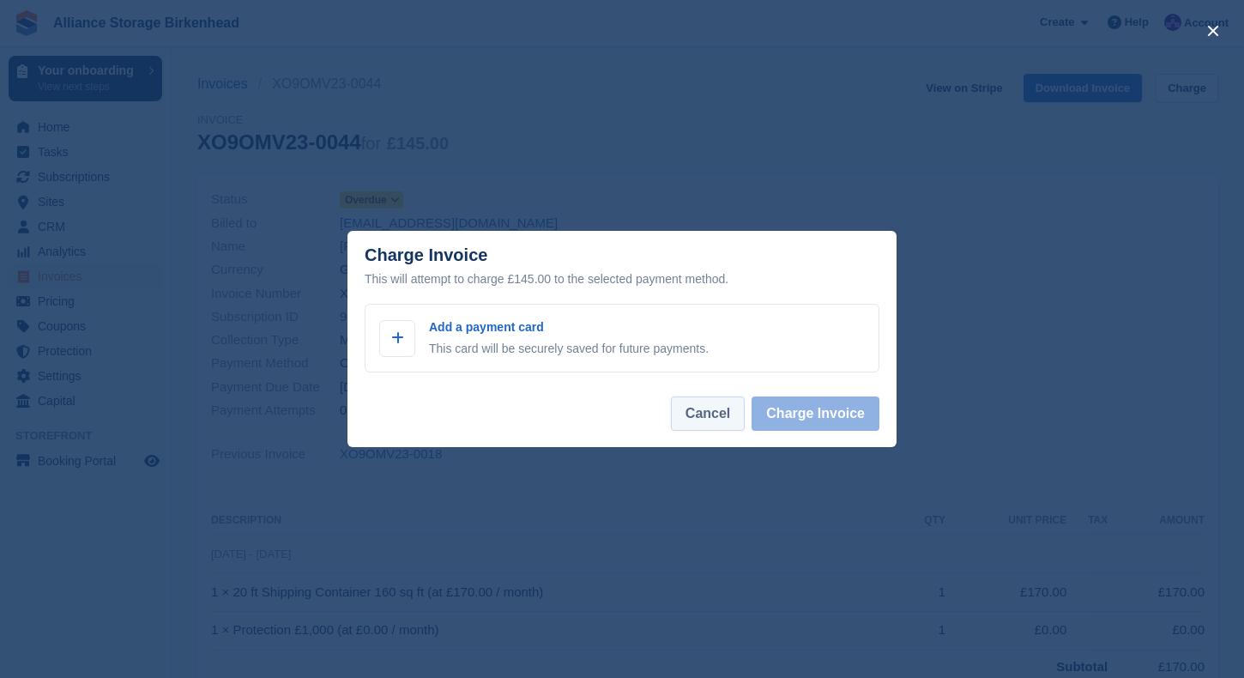
click at [729, 419] on button "Cancel" at bounding box center [708, 414] width 74 height 34
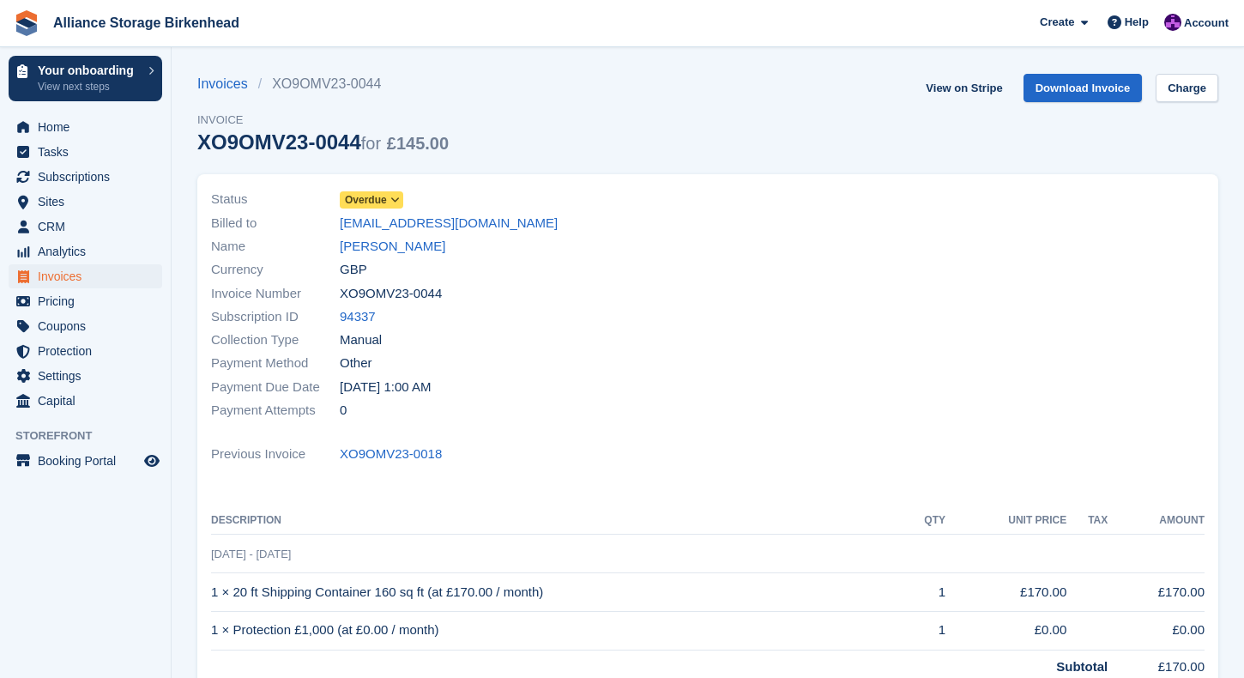
click at [700, 114] on div "Invoices XO9OMV23-0044 Invoice XO9OMV23-0044 for £145.00 View on Stripe Downloa…" at bounding box center [707, 124] width 1021 height 100
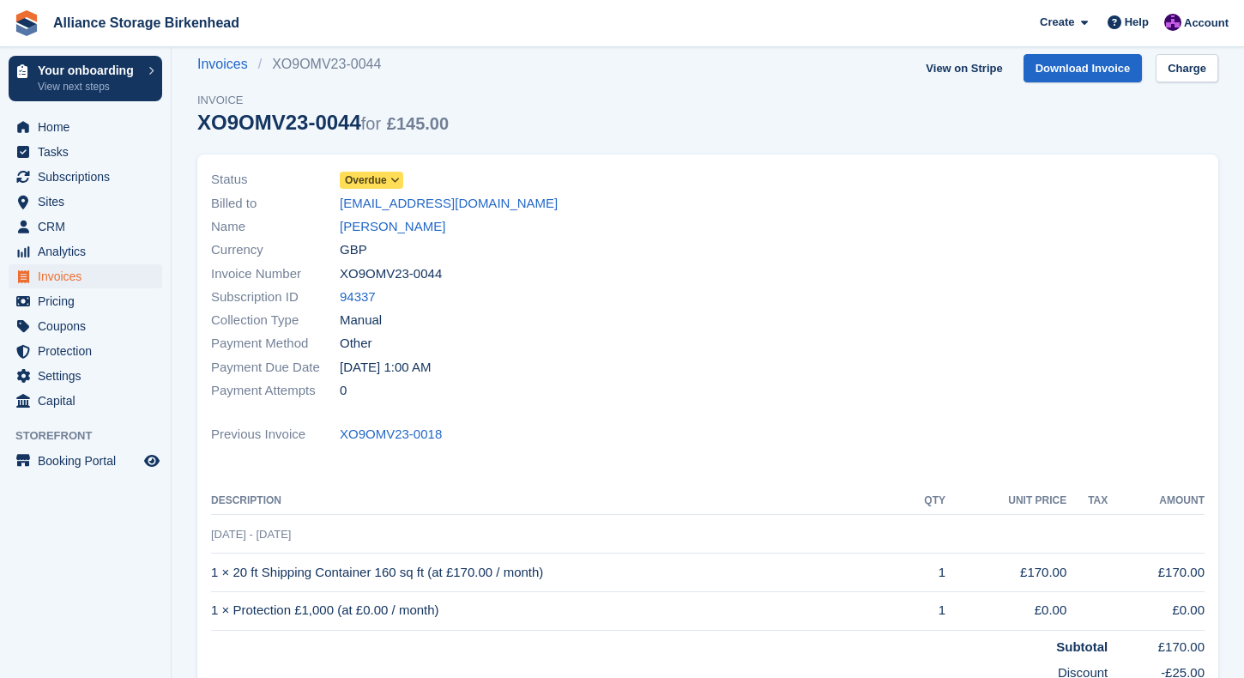
scroll to position [22, 0]
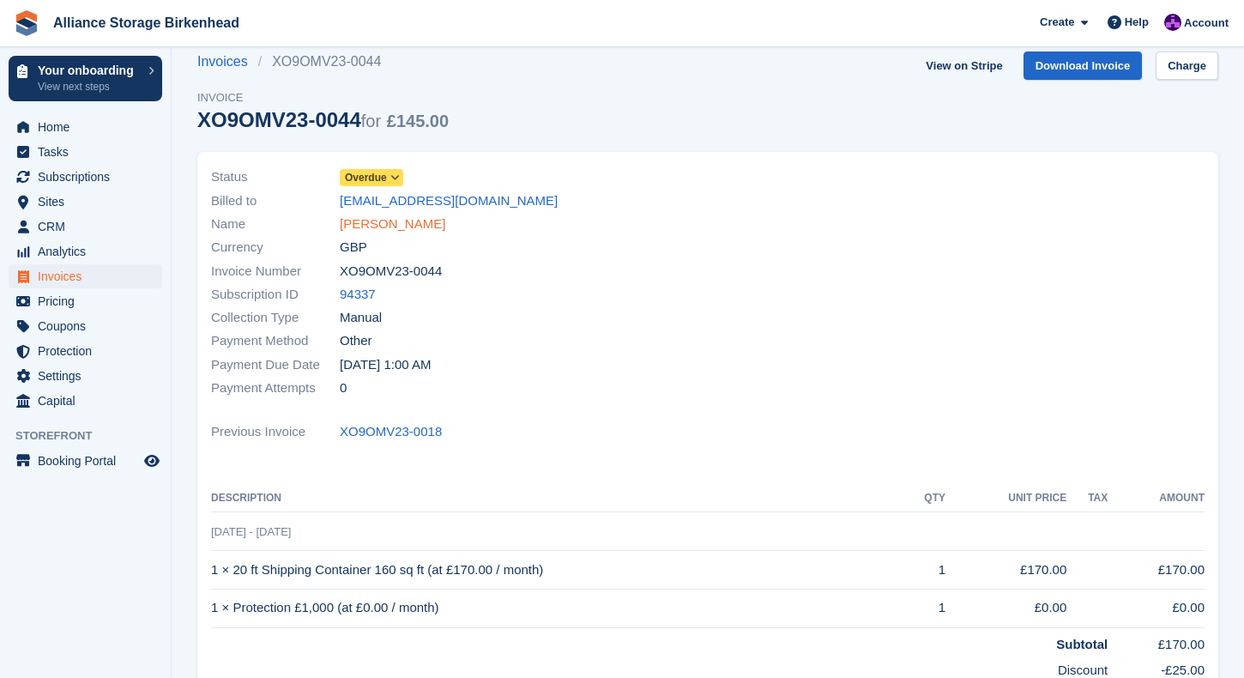
click at [381, 223] on link "Alan Perry" at bounding box center [393, 225] width 106 height 20
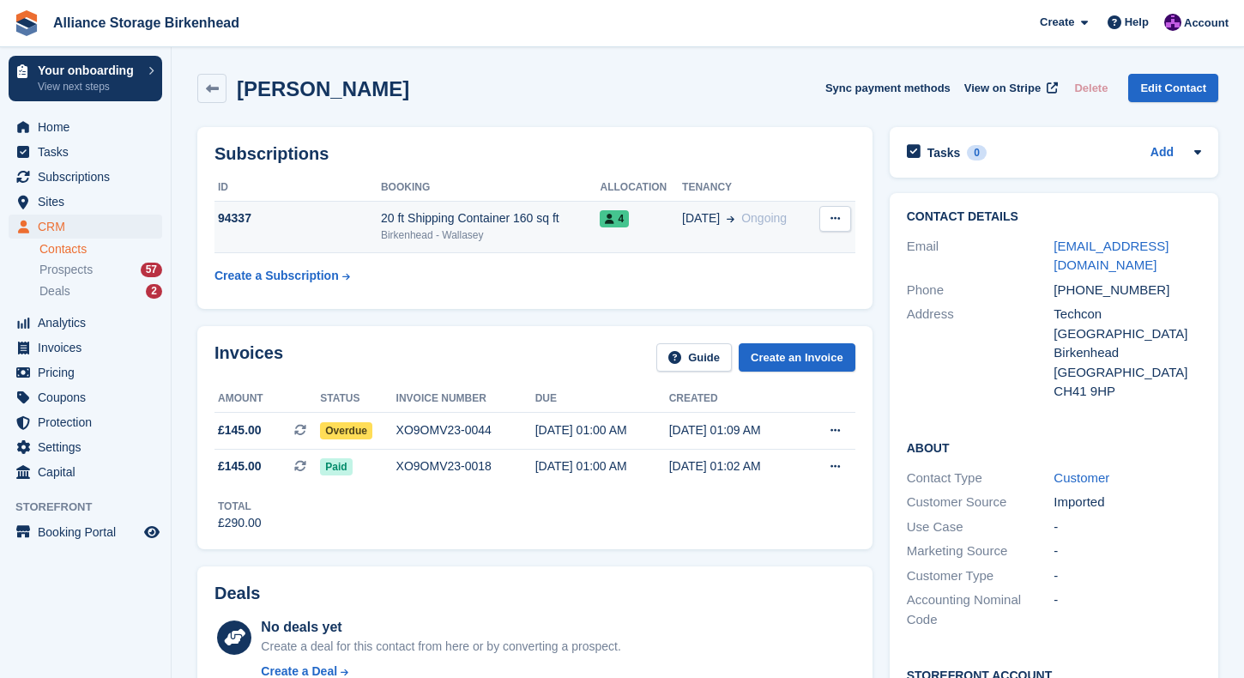
click at [510, 219] on div "20 ft Shipping Container 160 sq ft" at bounding box center [491, 218] width 220 height 18
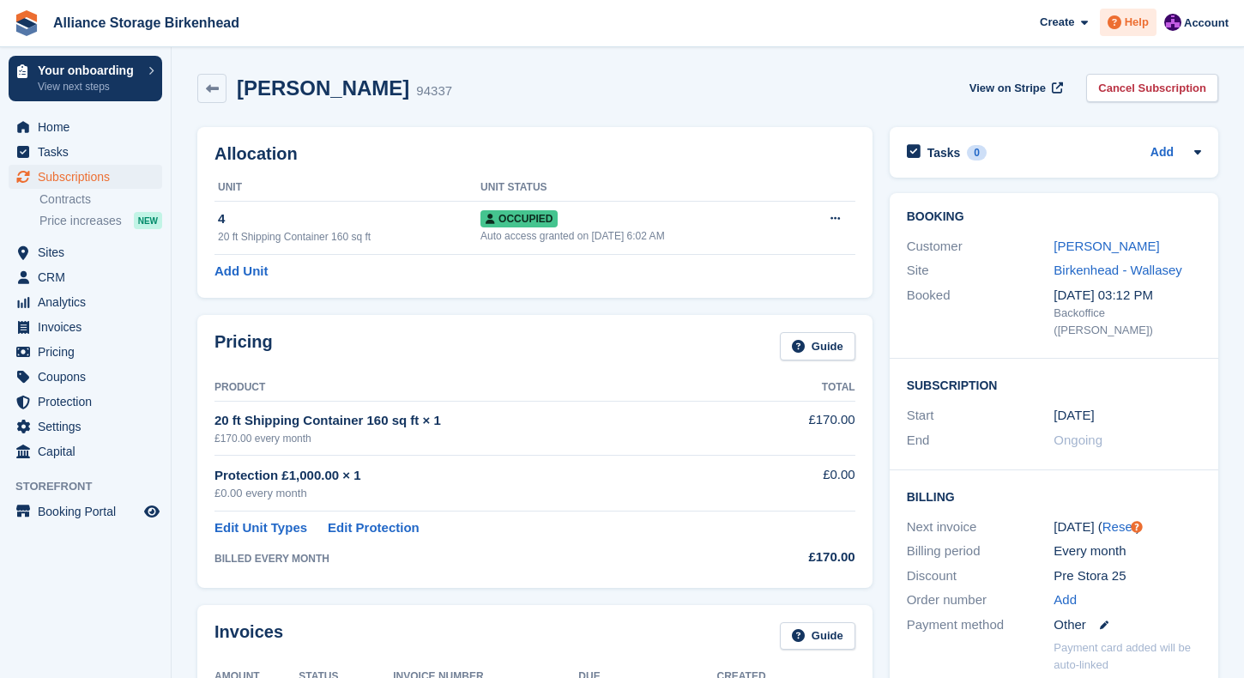
click at [1110, 30] on span at bounding box center [1115, 22] width 21 height 21
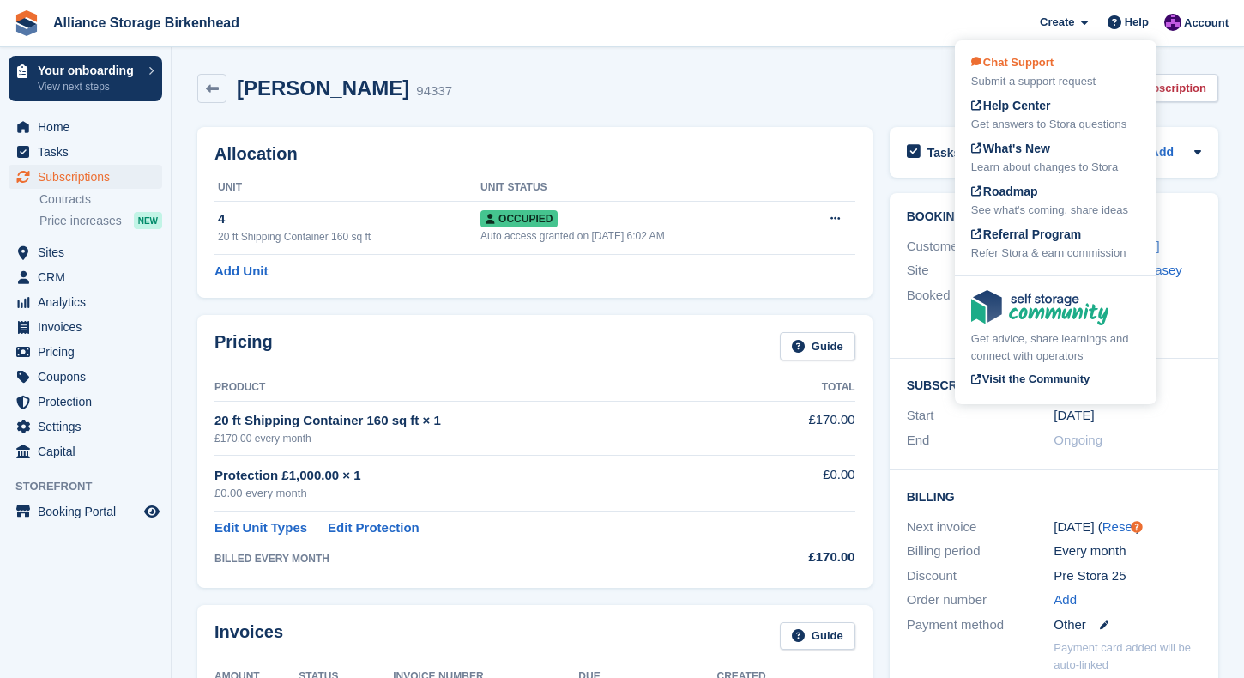
click at [1038, 68] on span "Chat Support" at bounding box center [1013, 62] width 82 height 13
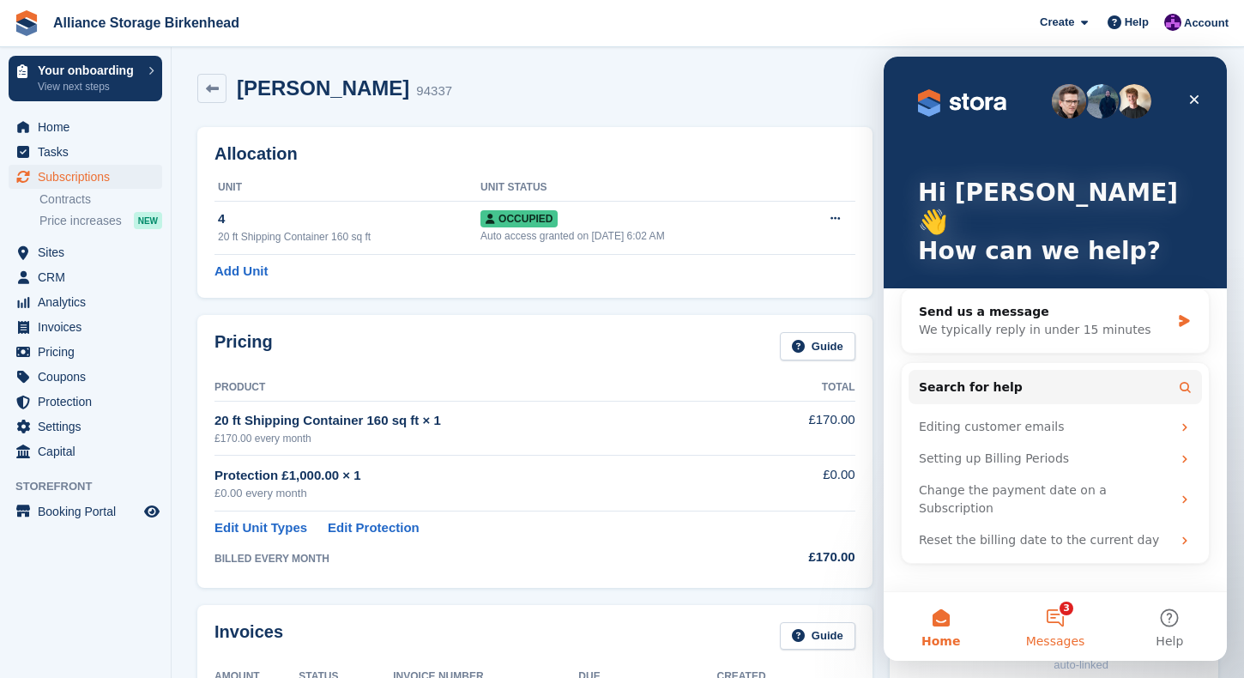
click at [1065, 617] on button "3 Messages" at bounding box center [1055, 626] width 114 height 69
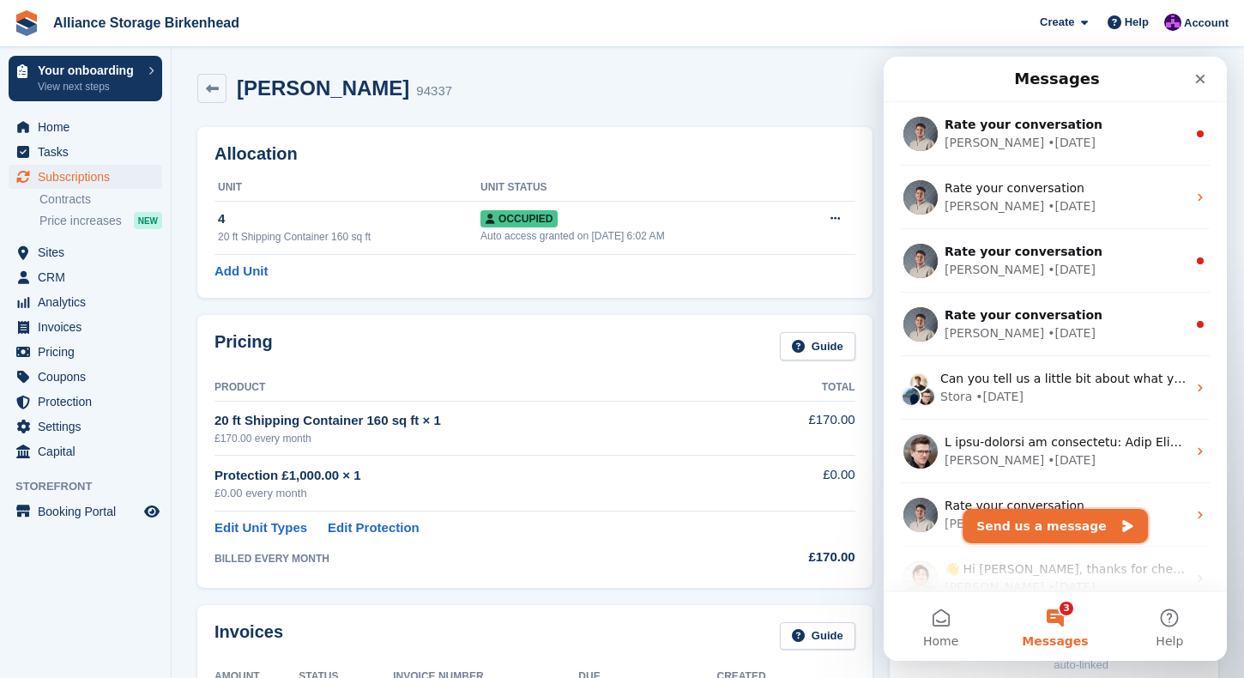
click at [1064, 541] on button "Send us a message" at bounding box center [1055, 526] width 185 height 34
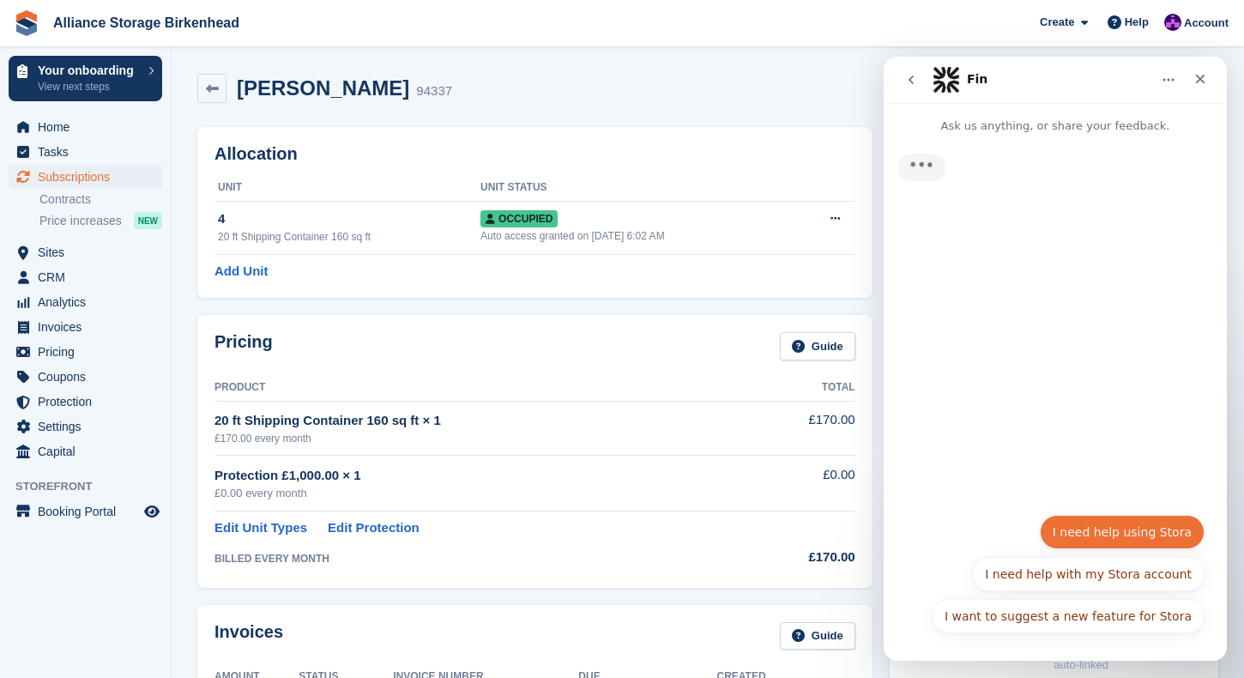
click at [1123, 536] on button "I need help using Stora" at bounding box center [1122, 532] width 165 height 34
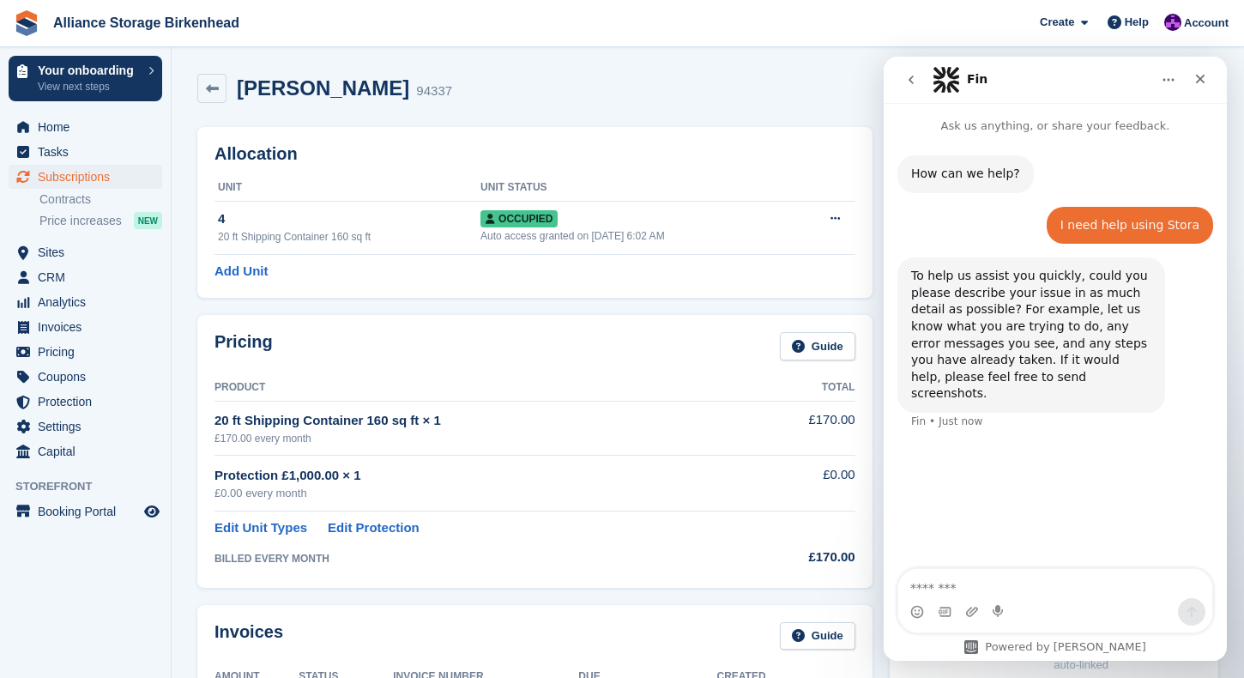
click at [1003, 584] on textarea "Message…" at bounding box center [1056, 583] width 314 height 29
type textarea "**********"
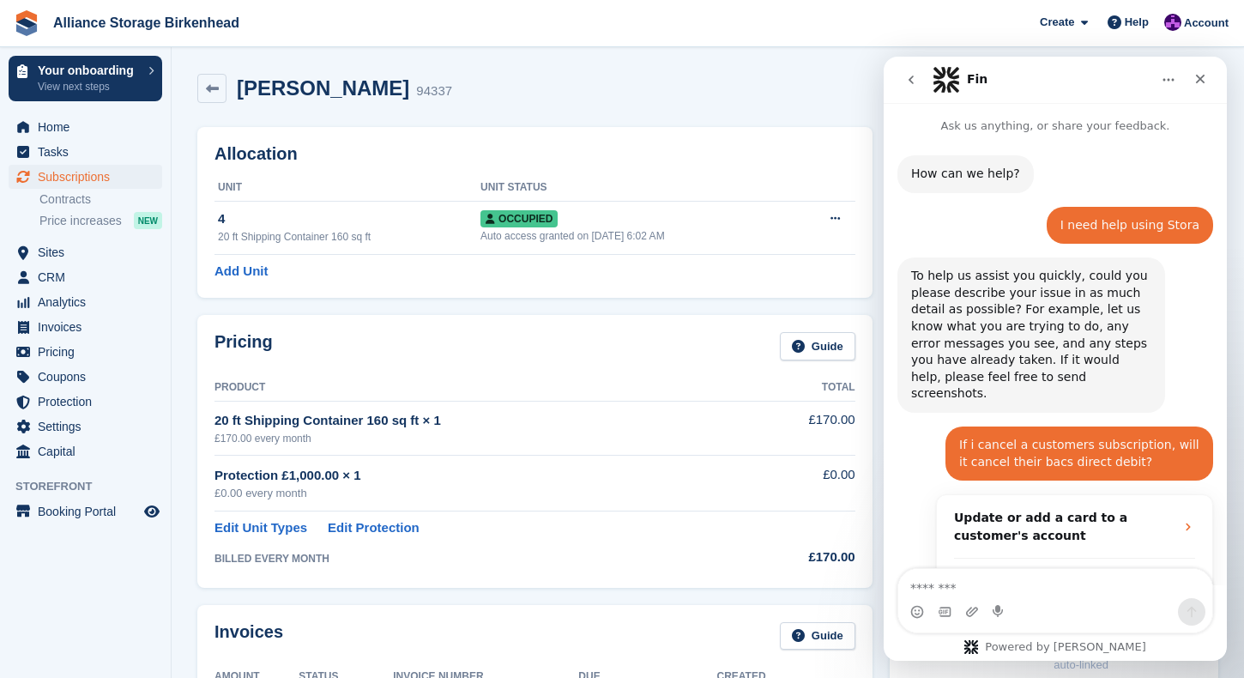
scroll to position [241, 0]
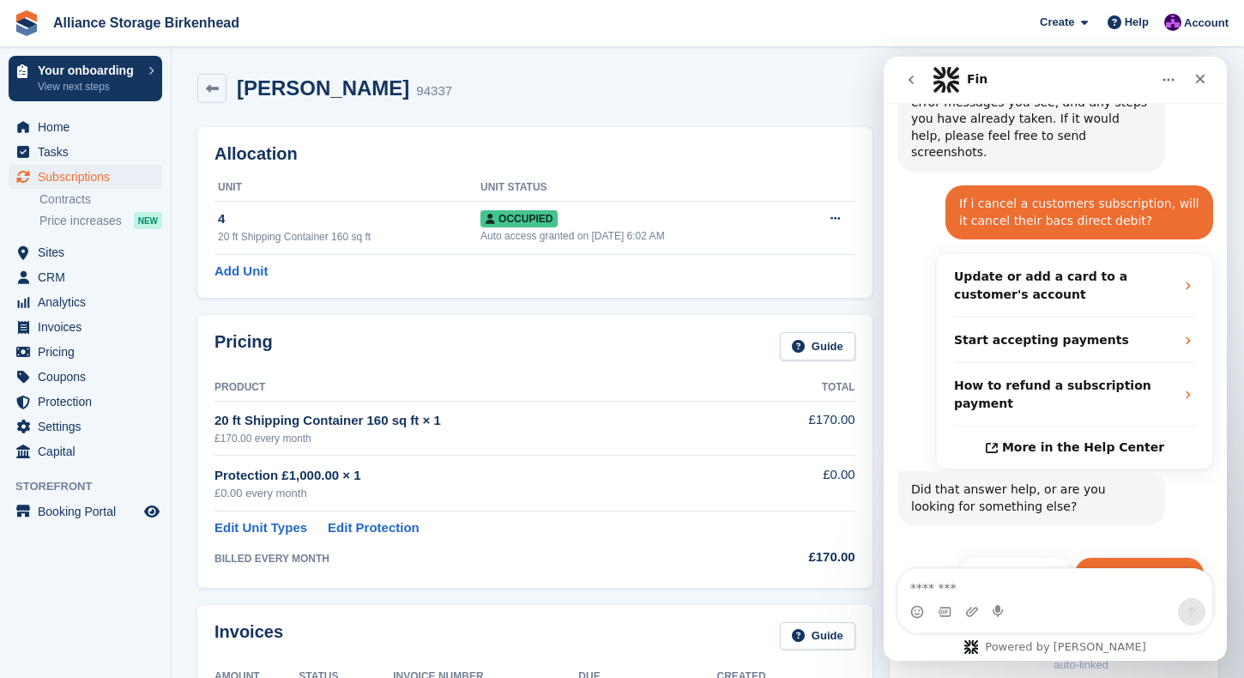
click at [1150, 557] on button "Get more help 👤" at bounding box center [1140, 574] width 130 height 34
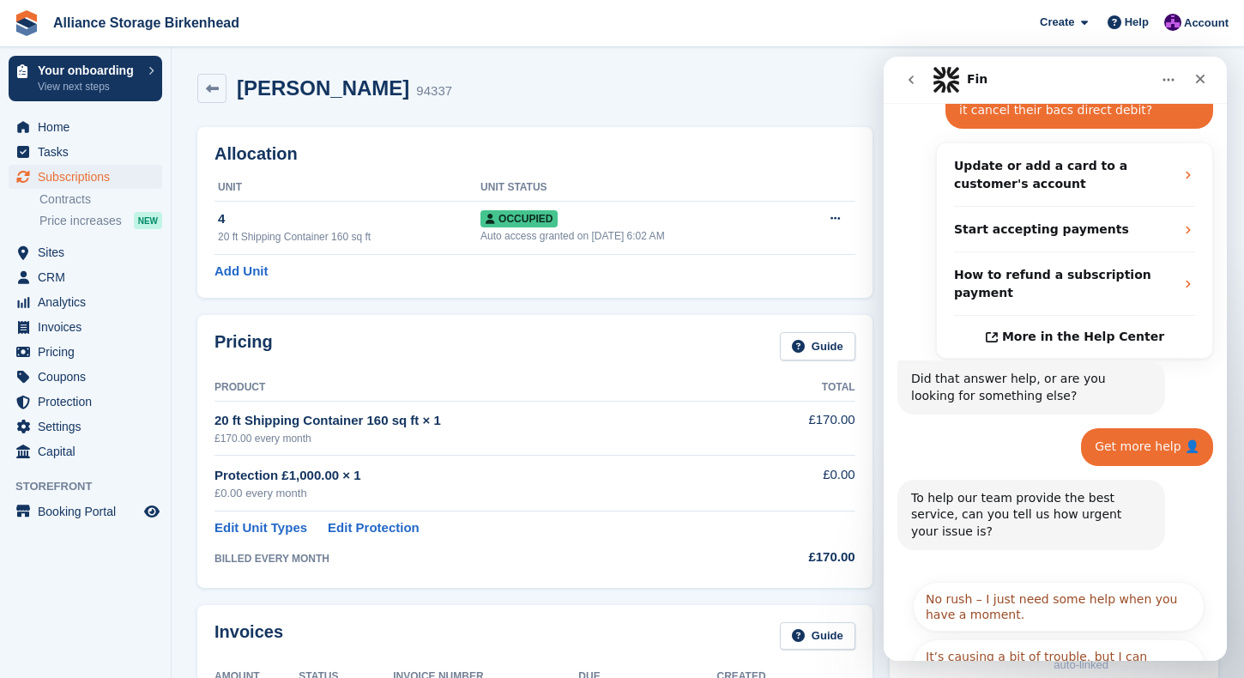
scroll to position [397, 0]
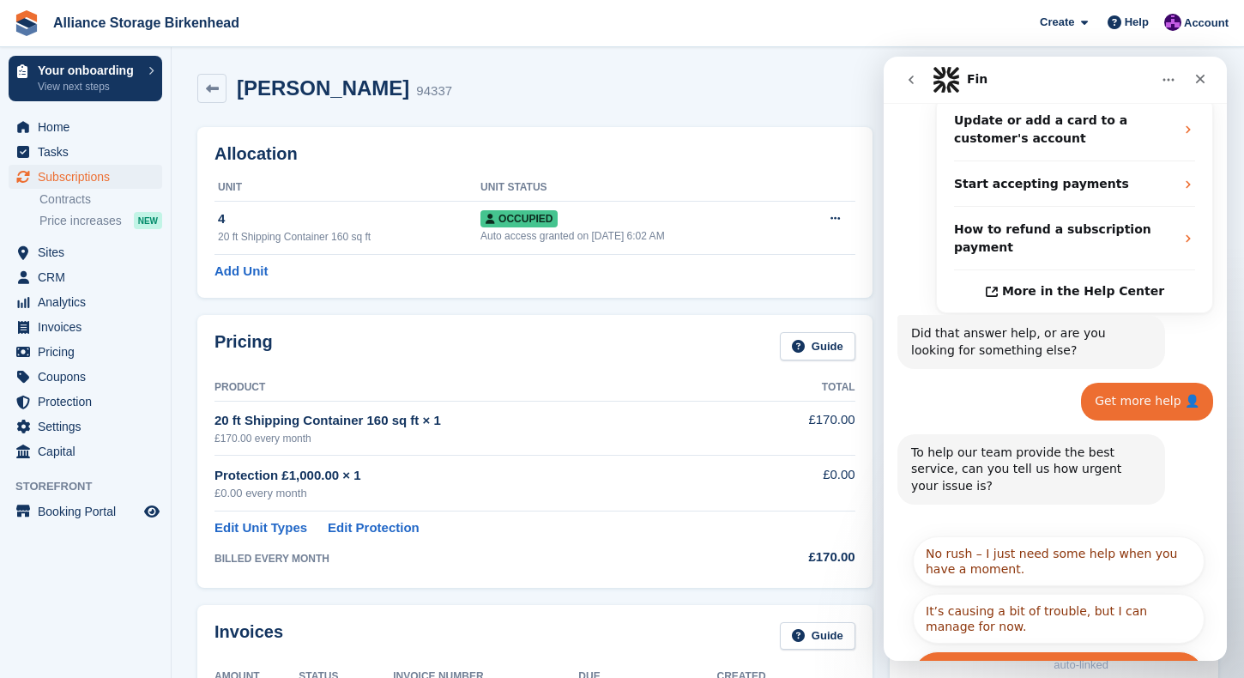
click at [1119, 651] on button "It's urgent and stopping me from doing my work." at bounding box center [1059, 676] width 292 height 50
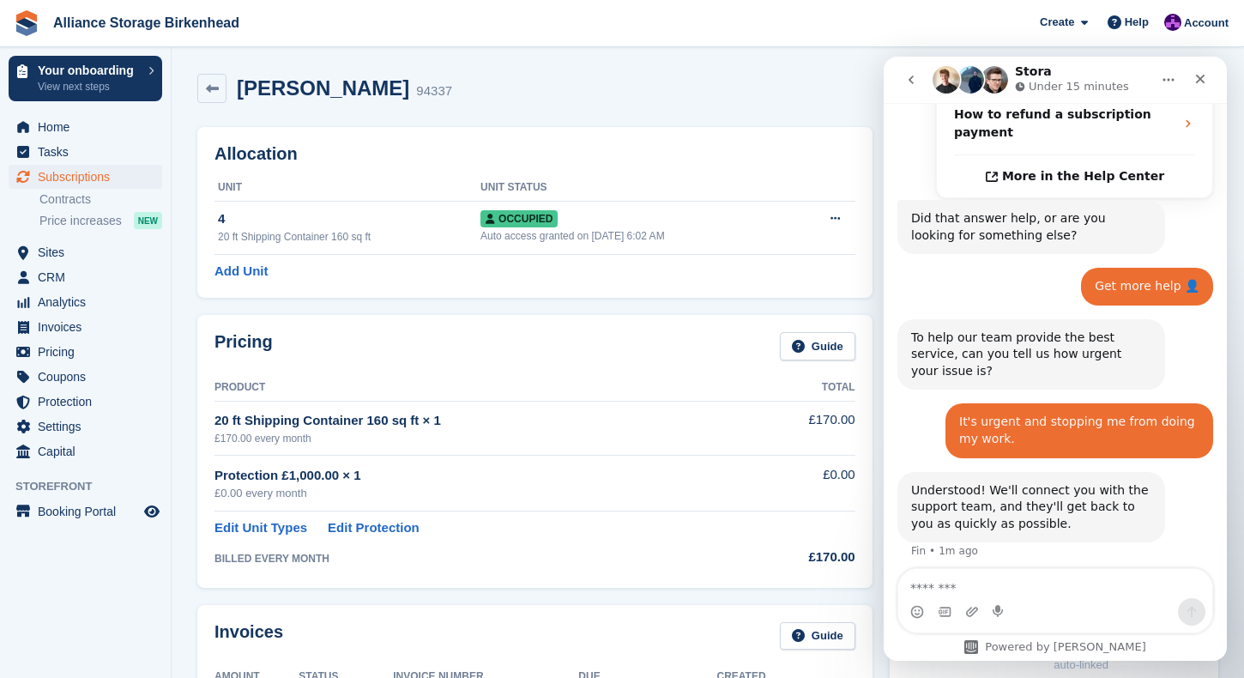
scroll to position [517, 0]
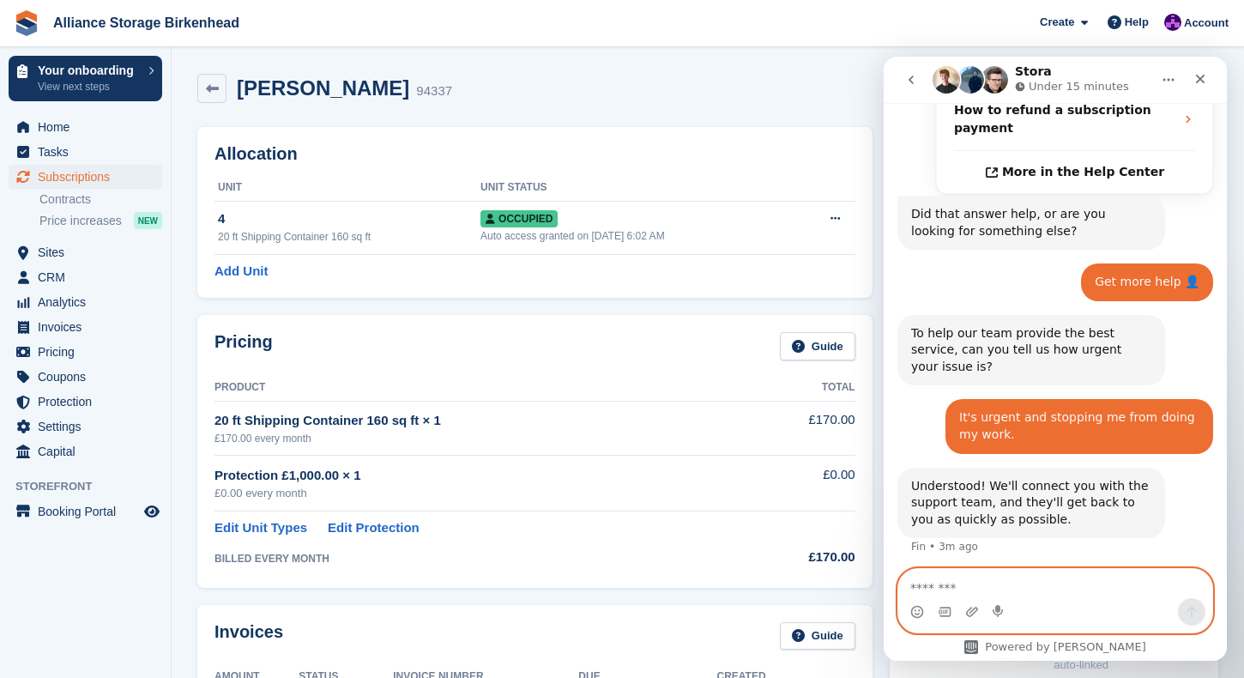
click at [977, 591] on textarea "Message…" at bounding box center [1056, 583] width 314 height 29
click at [1111, 588] on textarea "Message…" at bounding box center [1056, 583] width 314 height 29
click at [874, 303] on div "Allocation Unit Unit Status 4 20 ft Shipping Container 160 sq ft Occupied Auto …" at bounding box center [535, 212] width 693 height 188
click at [972, 584] on textarea "Message…" at bounding box center [1056, 583] width 314 height 29
click at [964, 586] on textarea "Message…" at bounding box center [1056, 583] width 314 height 29
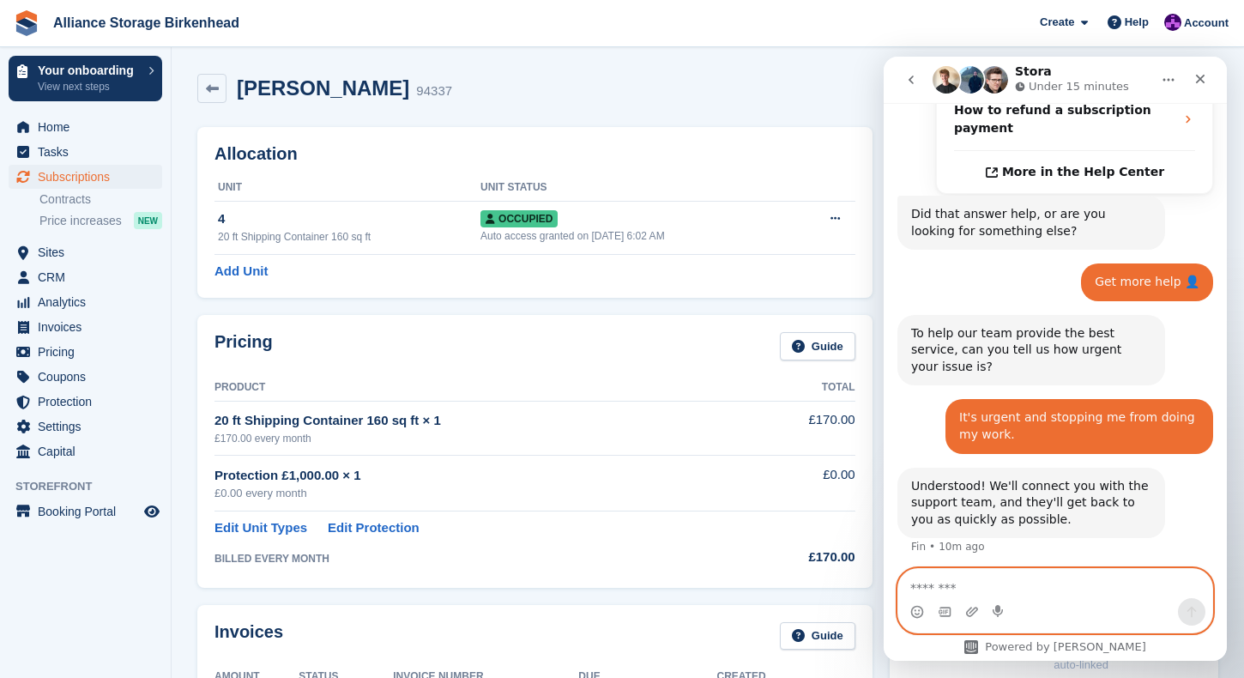
click at [953, 588] on textarea "Message…" at bounding box center [1056, 583] width 314 height 29
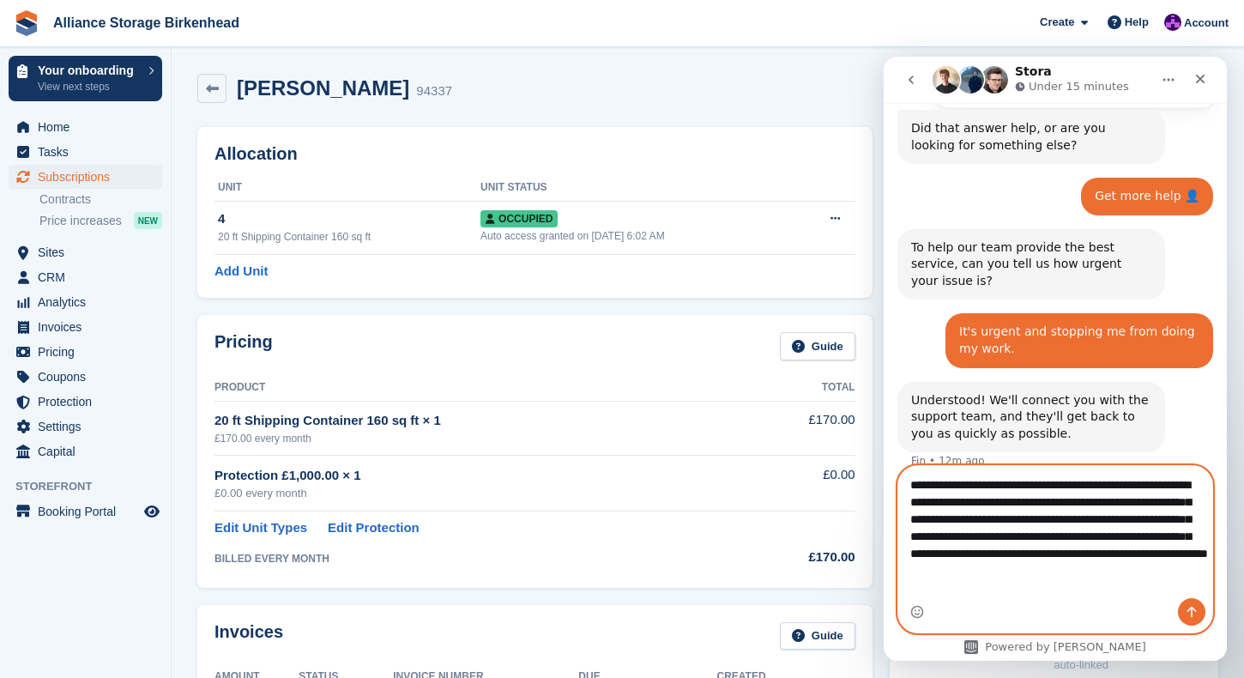
scroll to position [620, 0]
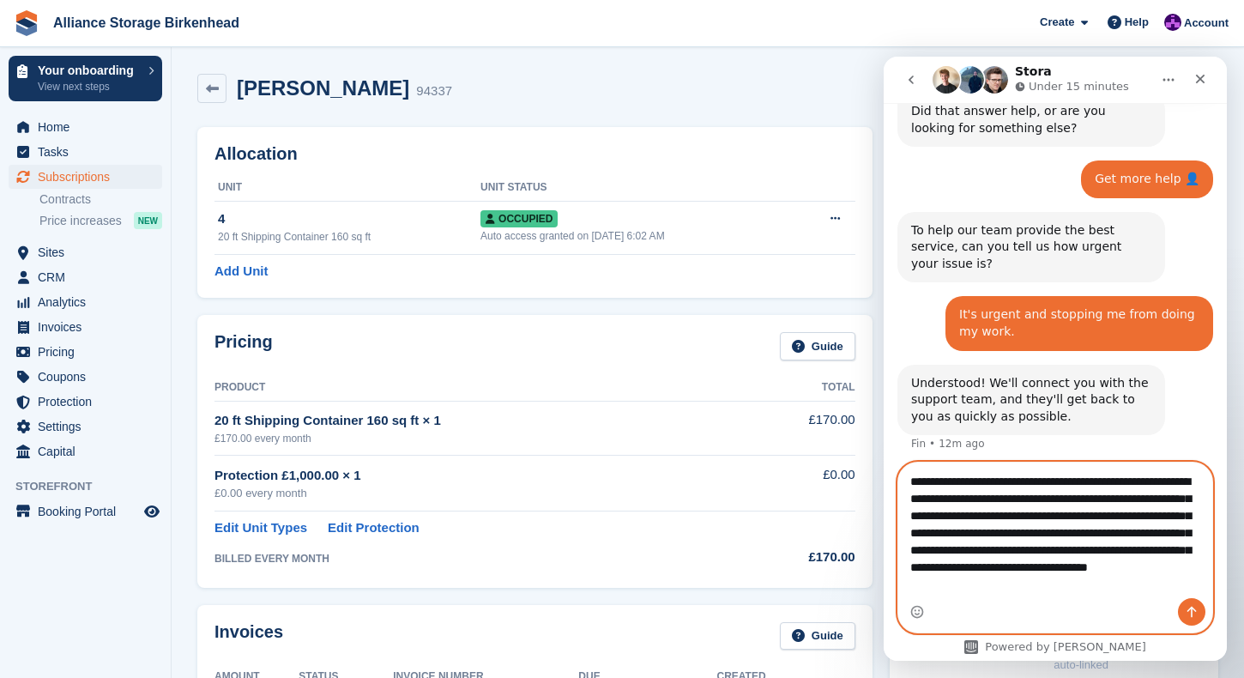
type textarea "**********"
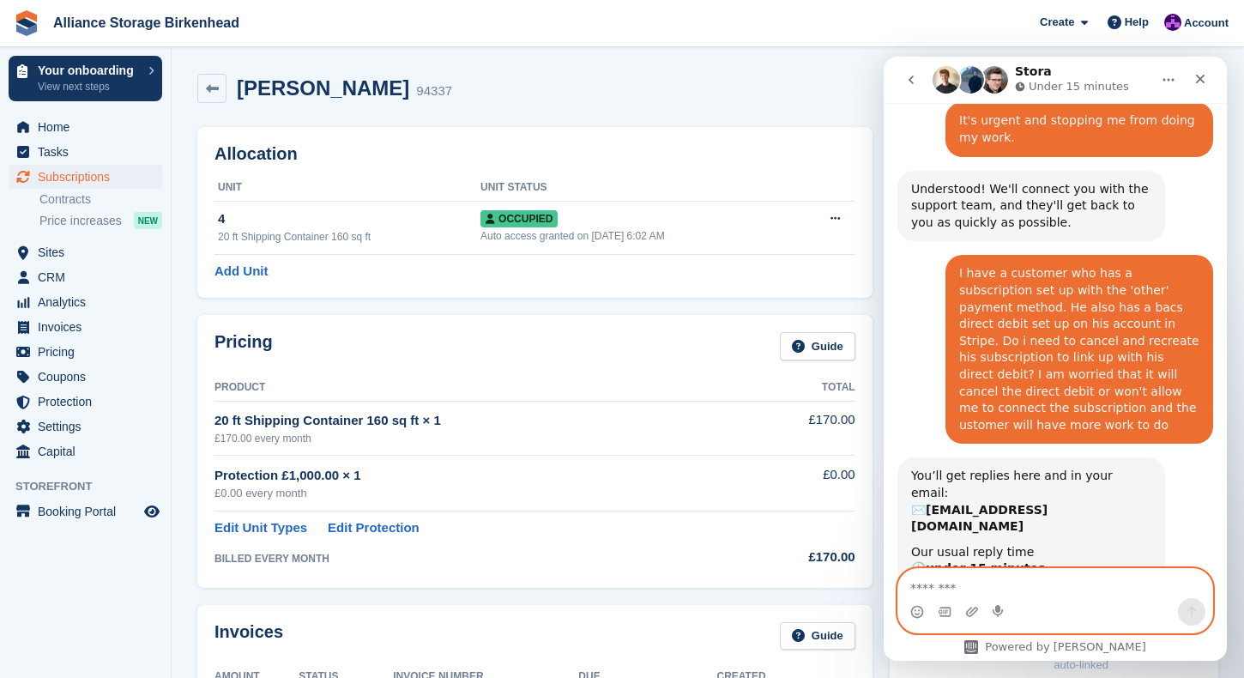
scroll to position [813, 0]
click at [1054, 581] on textarea "Message…" at bounding box center [1056, 583] width 315 height 29
click at [1091, 584] on textarea "Message…" at bounding box center [1056, 583] width 315 height 29
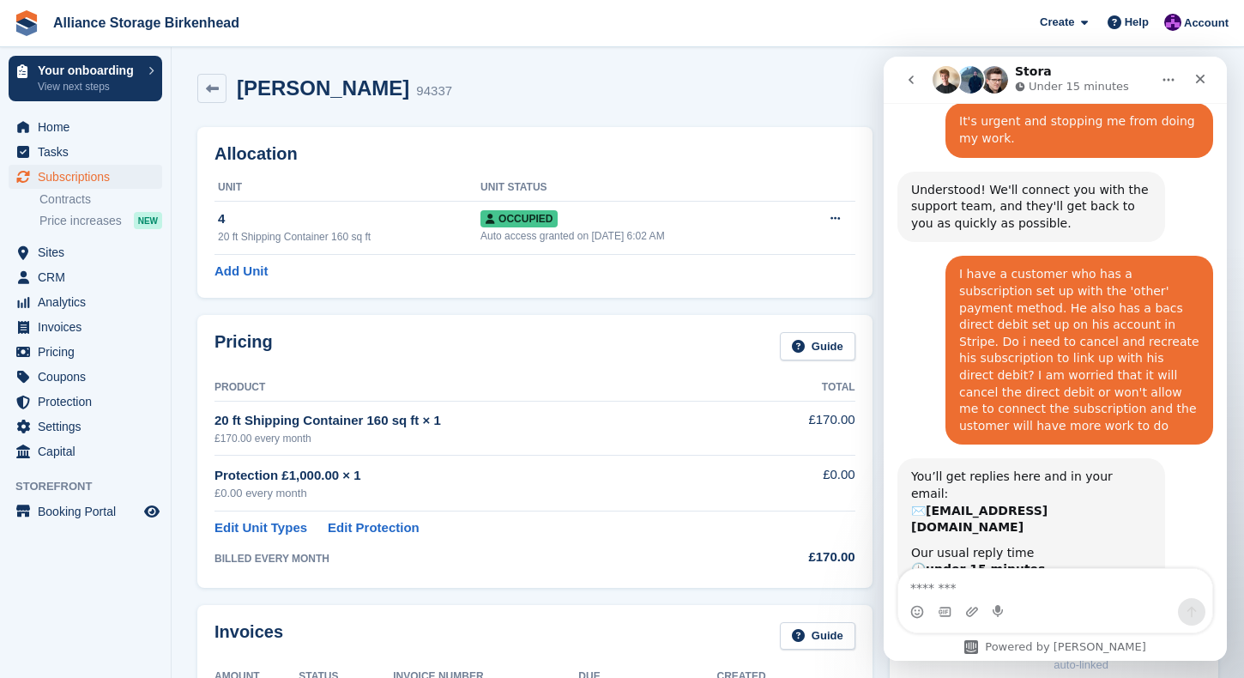
click at [497, 116] on div "Alan Perry 94337 View on Stripe Cancel Subscription" at bounding box center [708, 91] width 1038 height 53
click at [748, 104] on div "Alan Perry 94337 View on Stripe Cancel Subscription" at bounding box center [708, 91] width 1038 height 53
click at [1196, 80] on icon "Close" at bounding box center [1201, 79] width 14 height 14
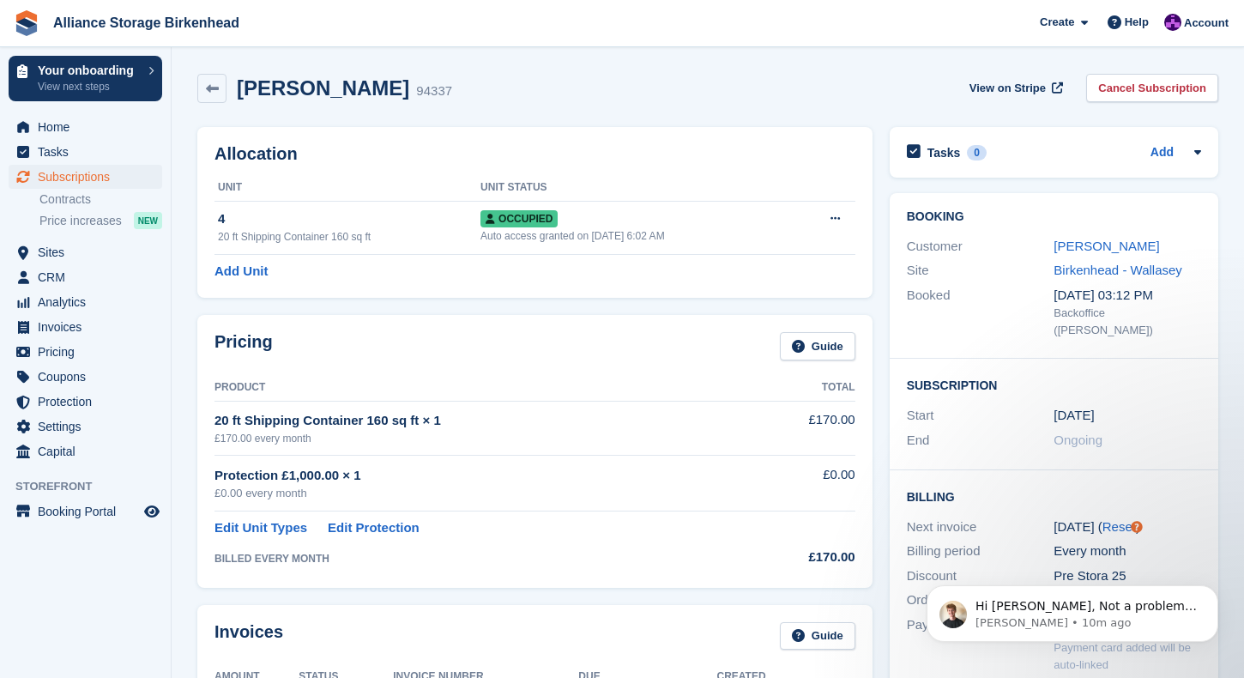
scroll to position [0, 0]
click at [1227, 20] on span "Account" at bounding box center [1206, 23] width 45 height 17
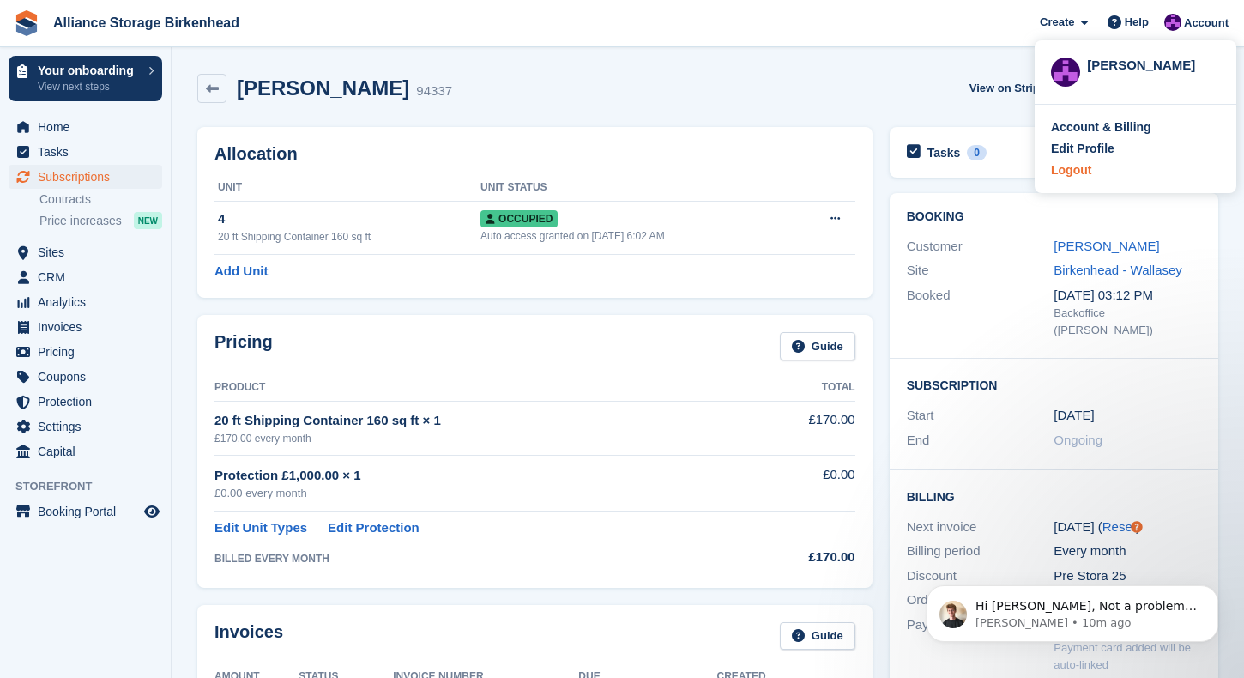
click at [1079, 174] on div "Logout" at bounding box center [1071, 170] width 40 height 18
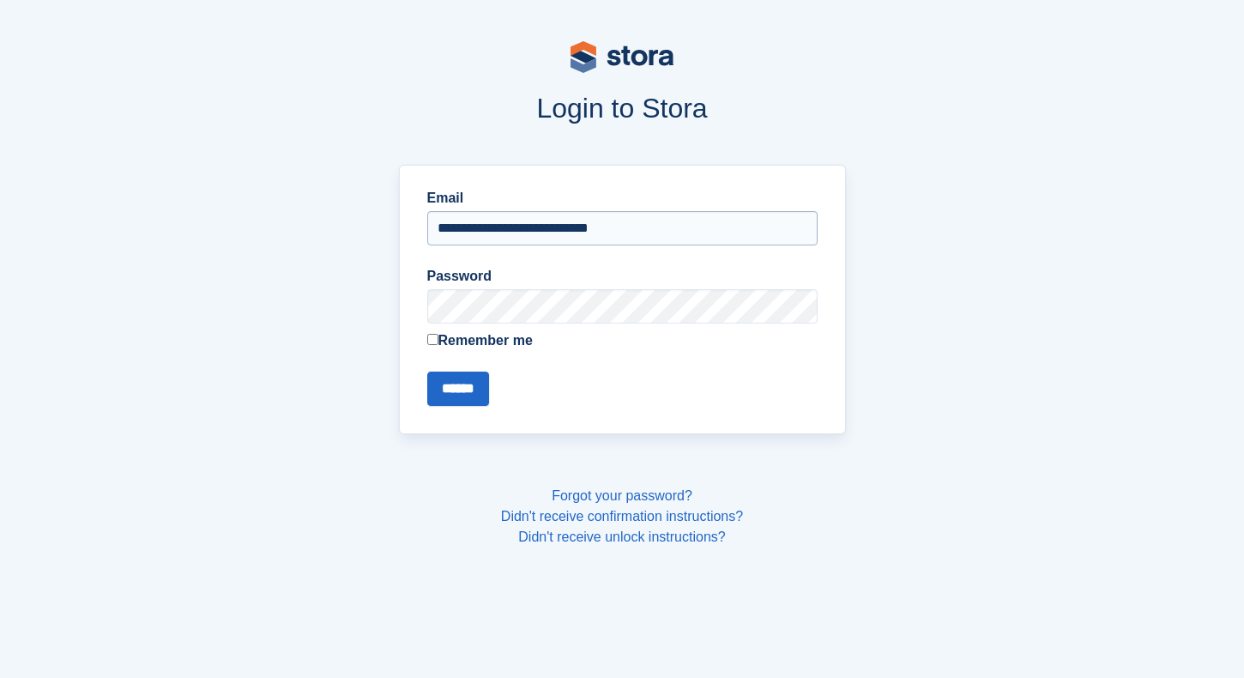
click at [709, 227] on input "**********" at bounding box center [622, 228] width 391 height 34
type input "**********"
click at [467, 385] on input "******" at bounding box center [458, 389] width 62 height 34
